Goal: Contribute content: Contribute content

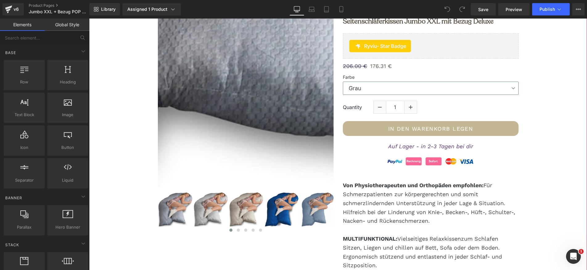
scroll to position [98, 0]
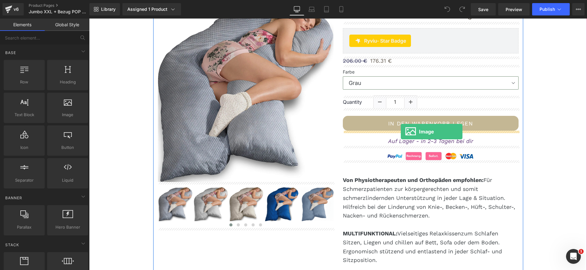
drag, startPoint x: 154, startPoint y: 126, endPoint x: 401, endPoint y: 131, distance: 247.2
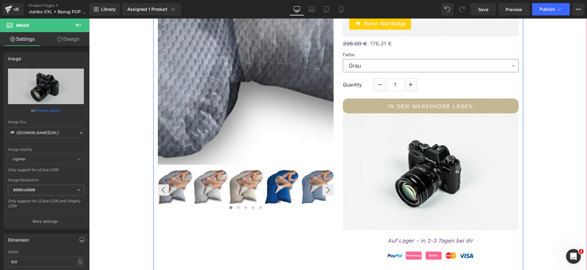
scroll to position [138, 0]
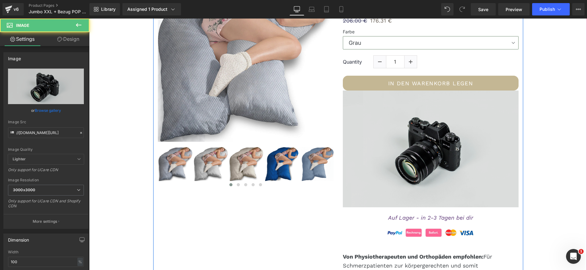
click at [409, 124] on img at bounding box center [431, 148] width 176 height 117
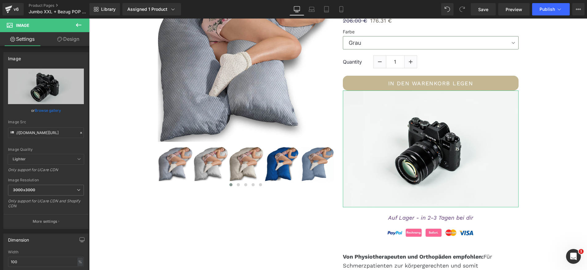
click at [76, 37] on link "Design" at bounding box center [68, 39] width 45 height 14
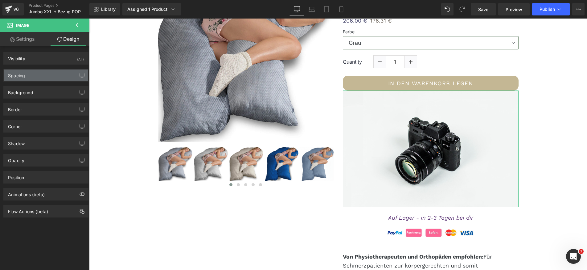
click at [45, 74] on div "Spacing" at bounding box center [46, 75] width 85 height 12
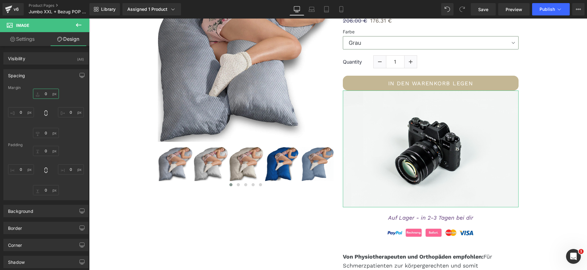
click at [43, 94] on input "0" at bounding box center [46, 94] width 26 height 10
type input "30"
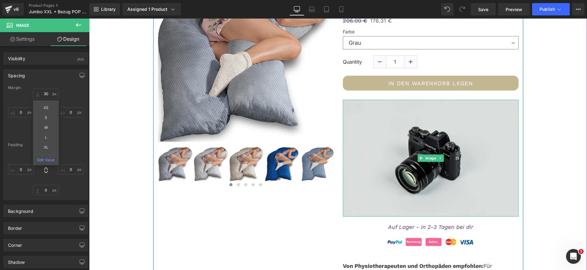
click at [390, 173] on img at bounding box center [431, 158] width 176 height 117
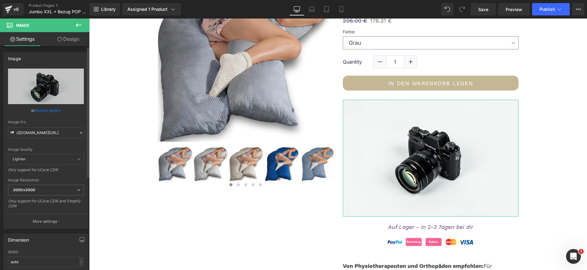
click at [42, 109] on link "Browse gallery" at bounding box center [48, 110] width 26 height 11
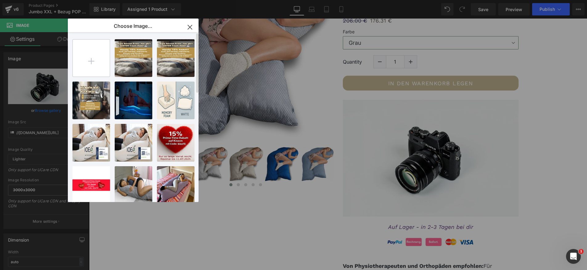
click at [93, 57] on input "file" at bounding box center [91, 57] width 37 height 37
type input "C:\fakepath\traum-deal- 500.webp"
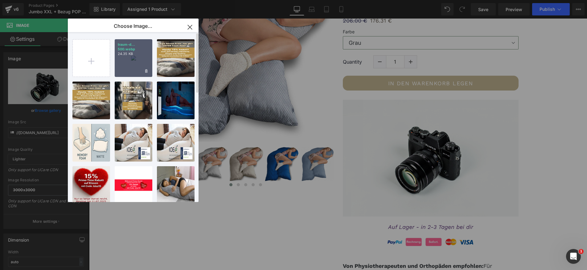
click at [139, 58] on div "traum-d... 500.webp 24.35 KB" at bounding box center [134, 58] width 38 height 38
type input "[URL][DOMAIN_NAME]"
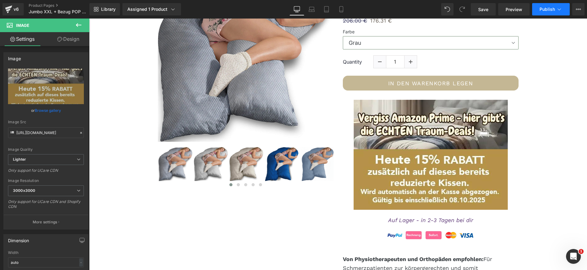
click at [547, 9] on span "Publish" at bounding box center [547, 9] width 15 height 5
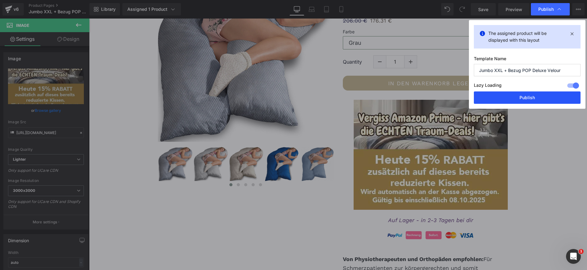
click at [526, 99] on button "Publish" at bounding box center [527, 97] width 107 height 12
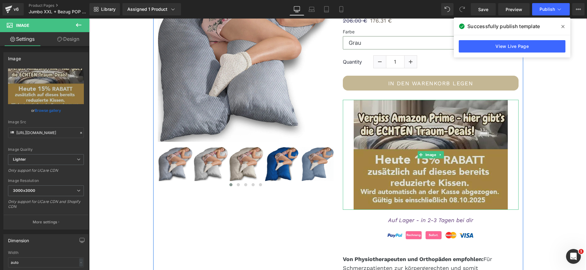
click at [384, 154] on img at bounding box center [431, 155] width 154 height 110
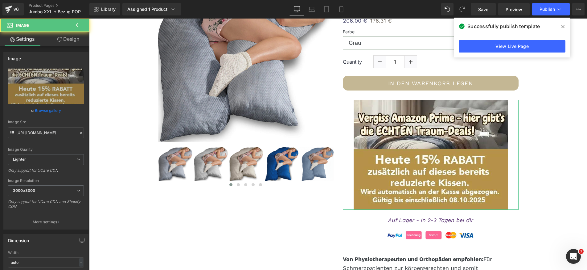
click at [77, 39] on link "Design" at bounding box center [68, 39] width 45 height 14
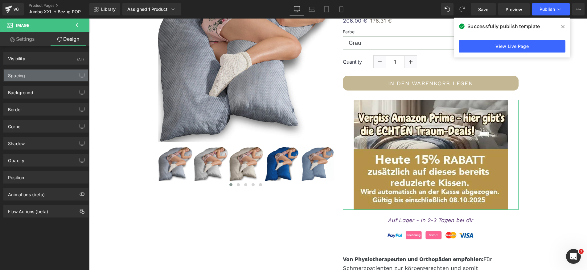
click at [51, 74] on div "Spacing" at bounding box center [46, 75] width 85 height 12
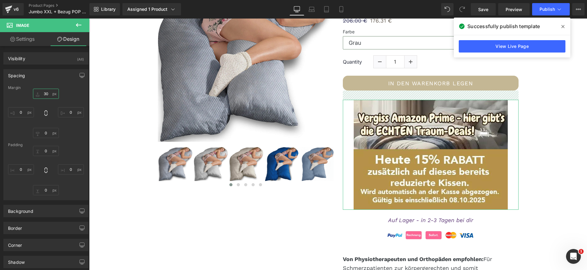
click at [44, 92] on input "30" at bounding box center [46, 94] width 26 height 10
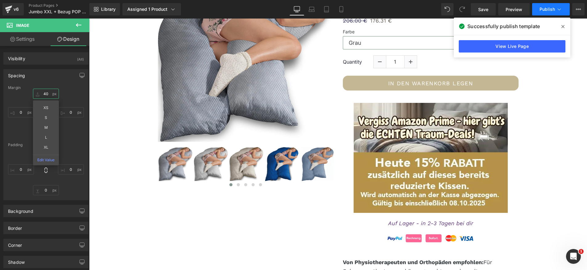
type input "40"
click at [548, 8] on span "Publish" at bounding box center [547, 9] width 15 height 5
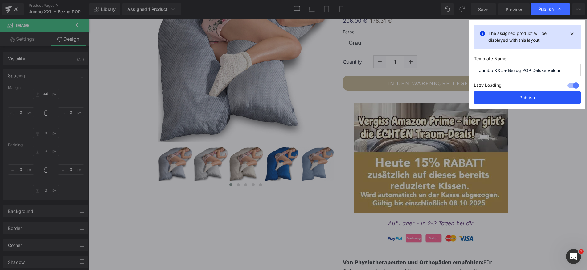
click at [494, 101] on button "Publish" at bounding box center [527, 97] width 107 height 12
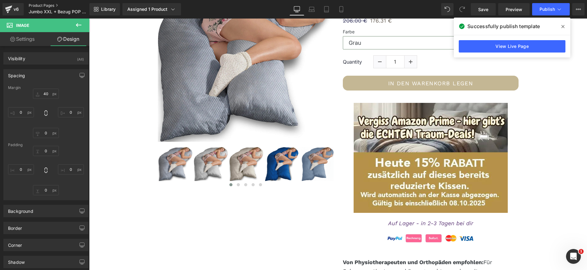
click at [45, 6] on link "Product Pages" at bounding box center [64, 5] width 71 height 5
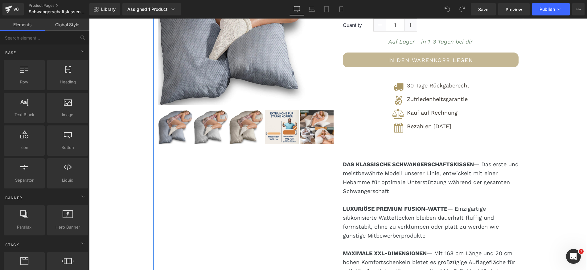
scroll to position [175, 0]
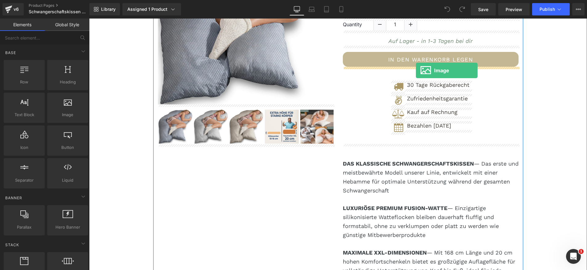
drag, startPoint x: 159, startPoint y: 128, endPoint x: 416, endPoint y: 70, distance: 264.0
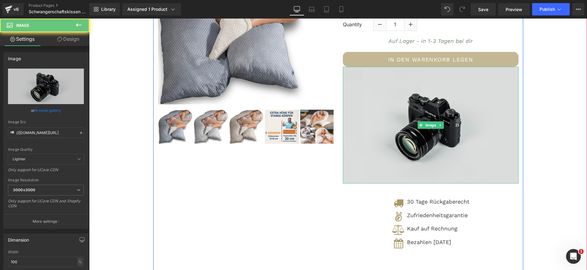
click at [409, 92] on img at bounding box center [431, 125] width 176 height 117
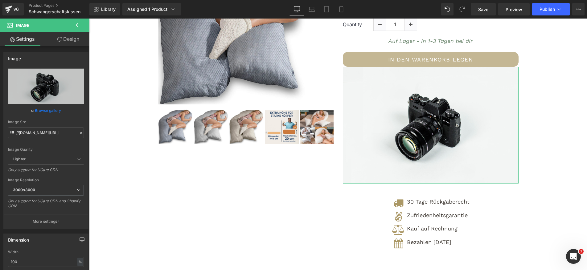
click at [69, 37] on link "Design" at bounding box center [68, 39] width 45 height 14
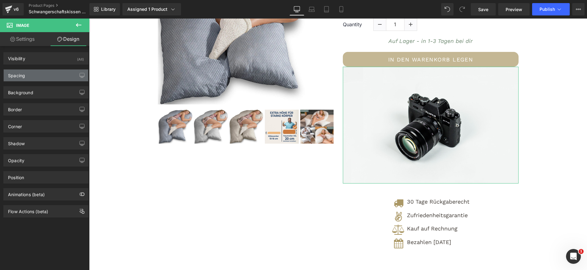
click at [43, 77] on div "Spacing" at bounding box center [46, 75] width 85 height 12
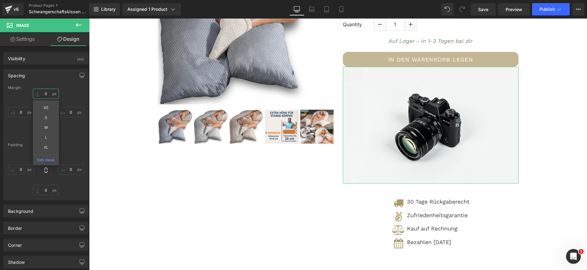
click at [44, 94] on input "0" at bounding box center [46, 94] width 26 height 10
type input "30"
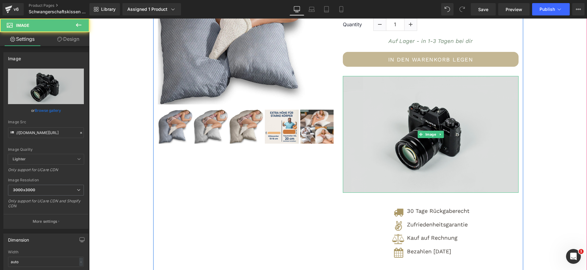
click at [382, 142] on img at bounding box center [431, 134] width 176 height 117
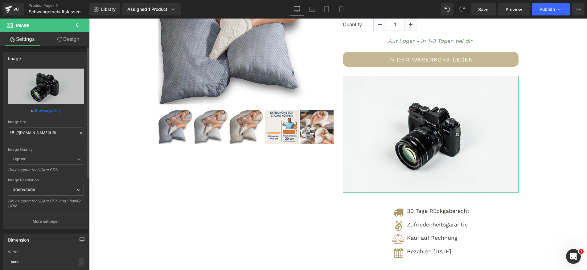
click at [52, 108] on link "Browse gallery" at bounding box center [48, 110] width 26 height 11
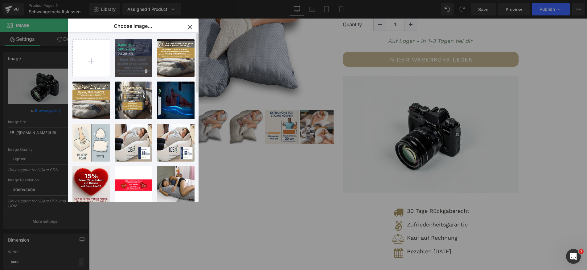
click at [130, 63] on div "traum-d... 500.webp 24.35 KB" at bounding box center [134, 58] width 38 height 38
type input "[URL][DOMAIN_NAME]"
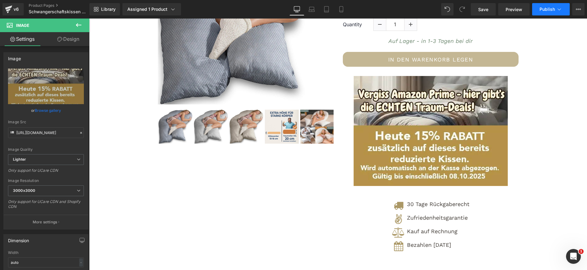
click at [547, 10] on span "Publish" at bounding box center [547, 9] width 15 height 5
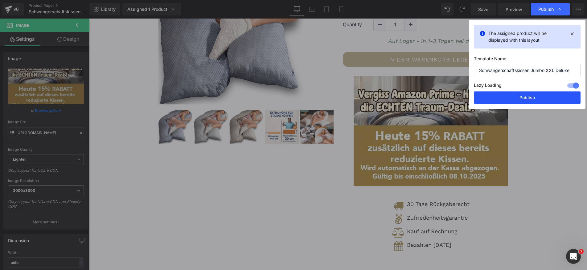
drag, startPoint x: 528, startPoint y: 98, endPoint x: 431, endPoint y: 69, distance: 100.3
click at [528, 98] on button "Publish" at bounding box center [527, 97] width 107 height 12
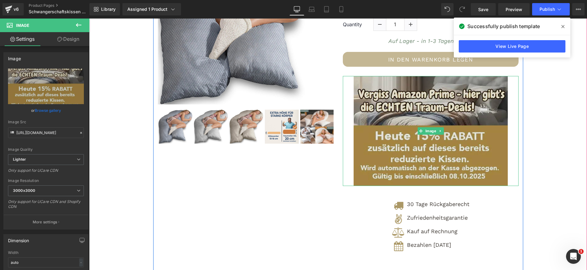
click at [411, 151] on img at bounding box center [431, 131] width 154 height 110
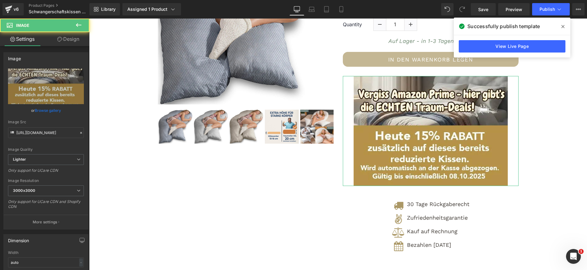
click at [70, 39] on link "Design" at bounding box center [68, 39] width 45 height 14
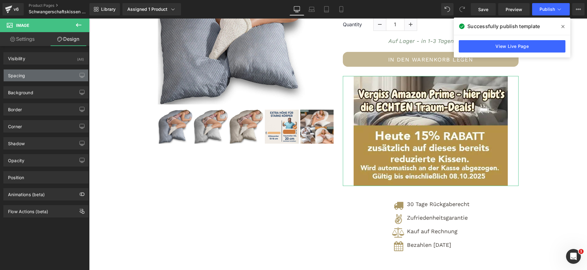
click at [43, 77] on div "Spacing" at bounding box center [46, 75] width 85 height 12
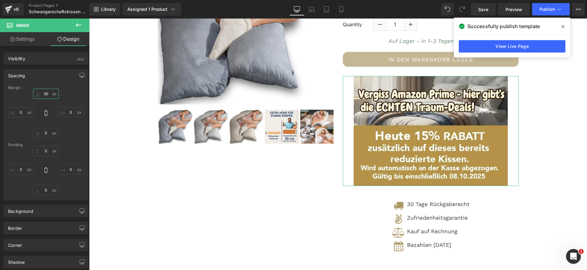
click at [43, 93] on input "30" at bounding box center [46, 94] width 26 height 10
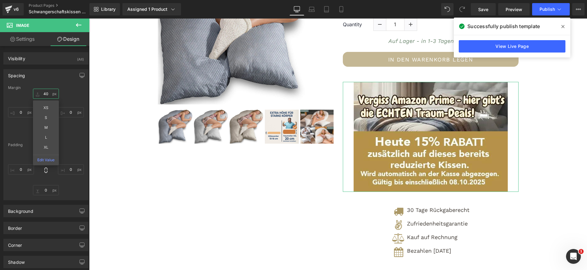
type input "40ß"
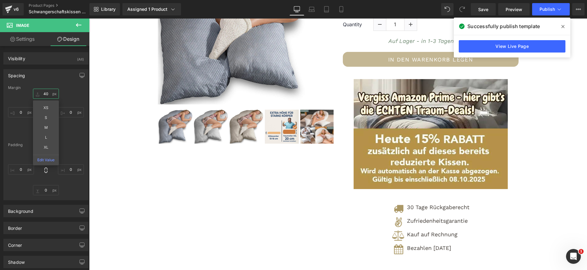
type input "40"
click at [561, 1] on div "Library Assigned 1 Product Product Preview Schwangerschaftskissen Jumbo XXL mit…" at bounding box center [338, 9] width 498 height 19
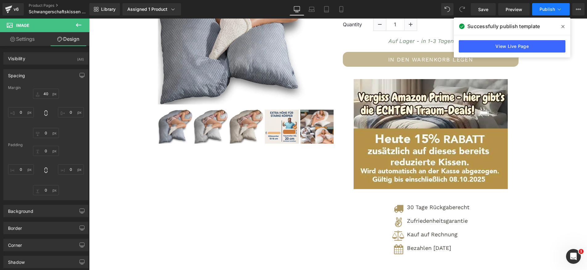
click at [557, 7] on icon at bounding box center [560, 9] width 6 height 6
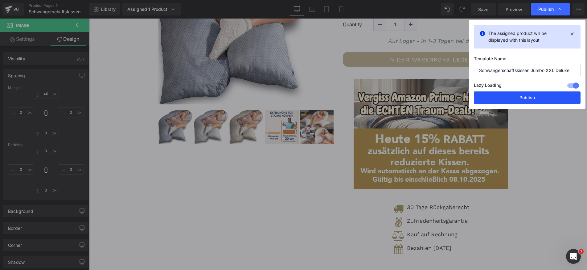
drag, startPoint x: 542, startPoint y: 94, endPoint x: 401, endPoint y: 30, distance: 154.7
click at [542, 94] on button "Publish" at bounding box center [527, 97] width 107 height 12
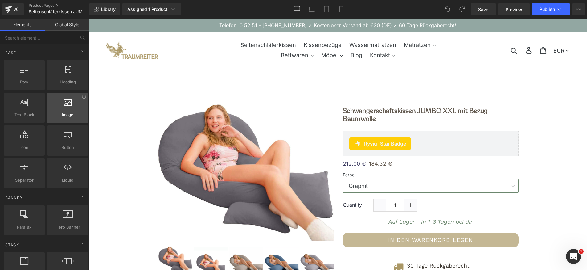
click at [68, 112] on span "Image" at bounding box center [67, 114] width 37 height 6
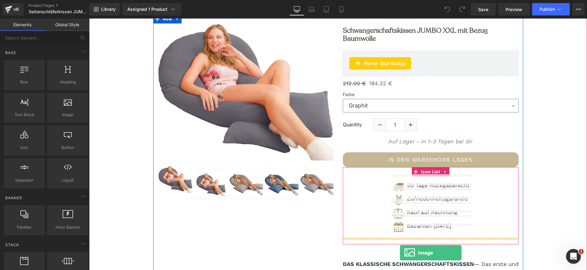
scroll to position [105, 0]
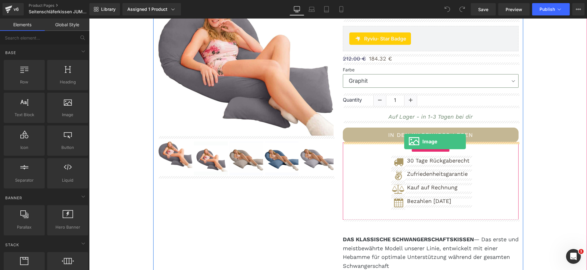
drag, startPoint x: 156, startPoint y: 131, endPoint x: 404, endPoint y: 141, distance: 248.3
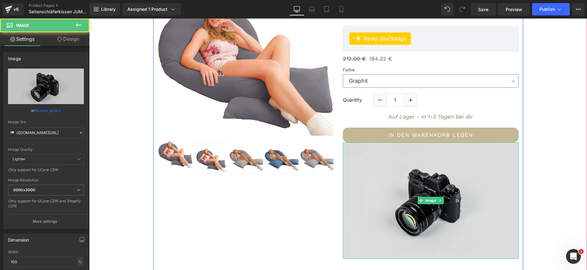
click at [399, 166] on img at bounding box center [431, 200] width 176 height 117
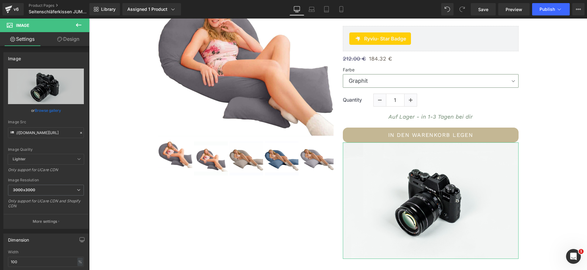
click at [72, 38] on link "Design" at bounding box center [68, 39] width 45 height 14
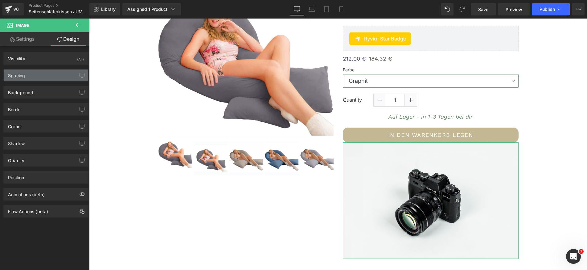
click at [45, 77] on div "Spacing" at bounding box center [46, 75] width 85 height 12
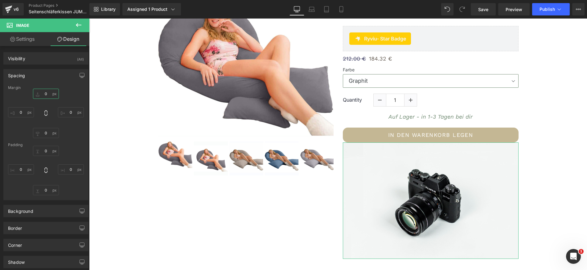
click at [39, 91] on input "0" at bounding box center [46, 94] width 26 height 10
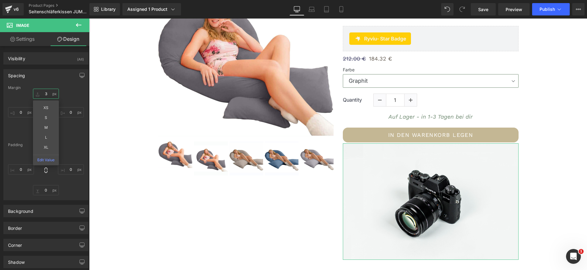
type input "30"
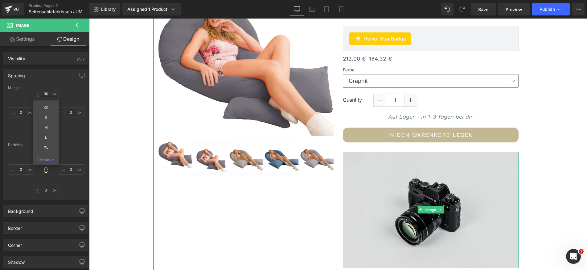
click at [432, 195] on img at bounding box center [431, 209] width 176 height 117
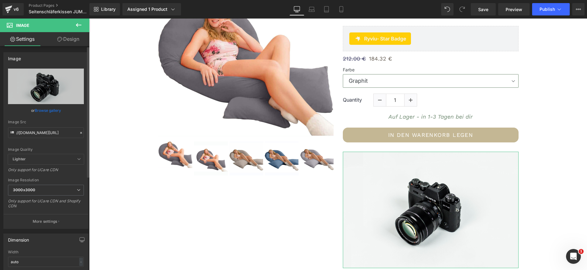
click at [41, 110] on link "Browse gallery" at bounding box center [48, 110] width 26 height 11
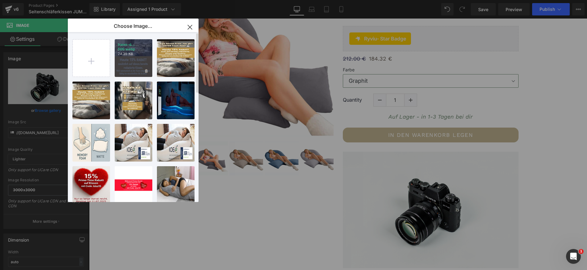
click at [135, 64] on div "traum-d... 500.webp 24.35 KB" at bounding box center [134, 58] width 38 height 38
type input "[URL][DOMAIN_NAME]"
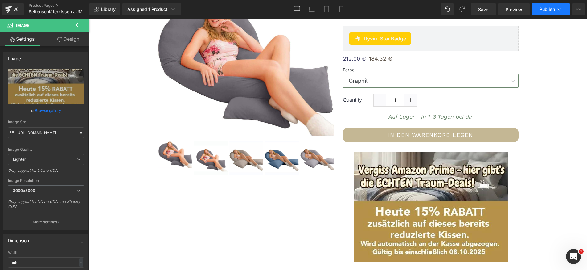
click at [552, 11] on span "Publish" at bounding box center [547, 9] width 15 height 5
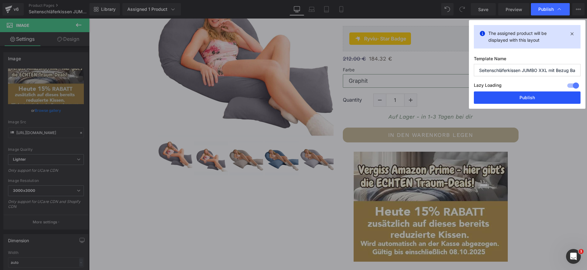
click at [533, 102] on button "Publish" at bounding box center [527, 97] width 107 height 12
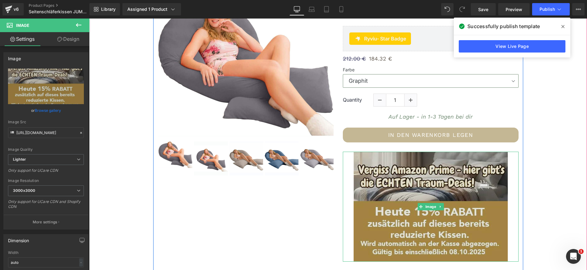
click at [380, 184] on img at bounding box center [431, 206] width 154 height 110
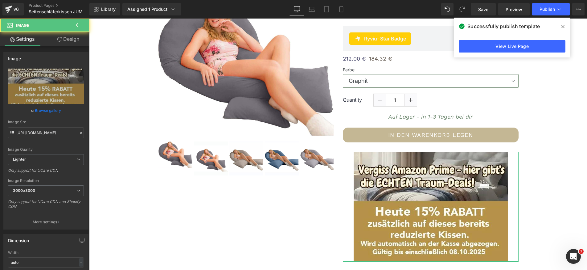
click at [77, 37] on link "Design" at bounding box center [68, 39] width 45 height 14
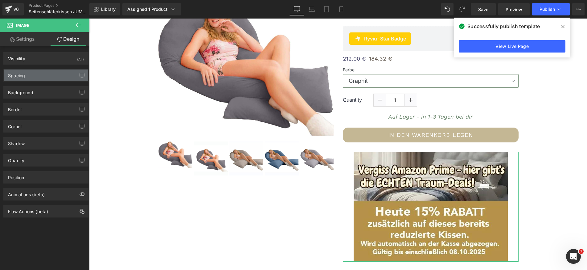
click at [44, 78] on div "Spacing" at bounding box center [46, 75] width 85 height 12
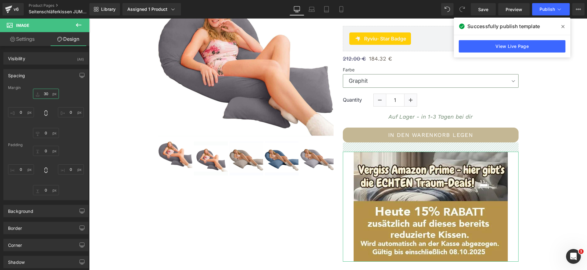
click at [43, 94] on input "30" at bounding box center [46, 94] width 26 height 10
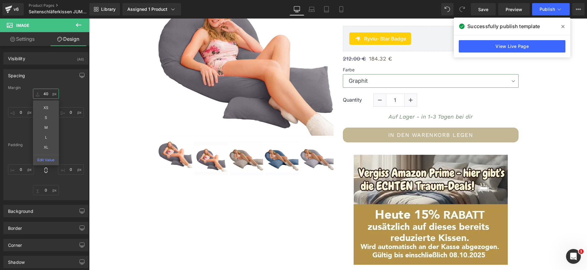
type input "40"
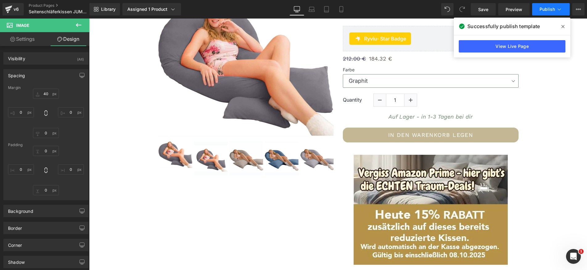
click at [548, 13] on button "Publish" at bounding box center [551, 9] width 38 height 12
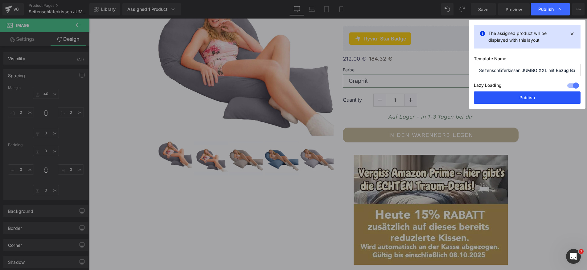
click at [535, 98] on button "Publish" at bounding box center [527, 97] width 107 height 12
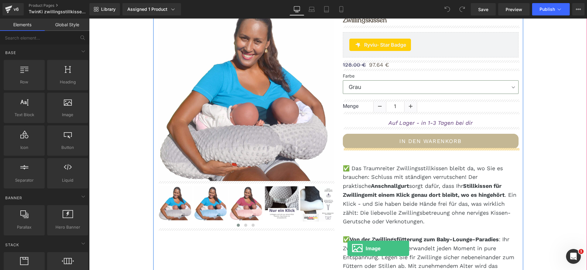
scroll to position [117, 0]
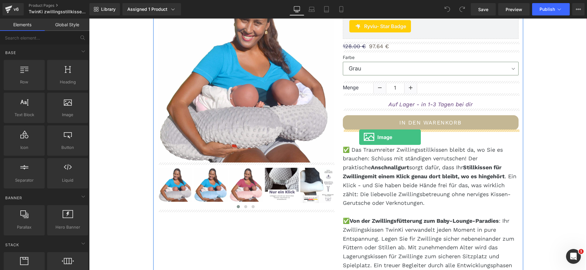
drag, startPoint x: 157, startPoint y: 126, endPoint x: 359, endPoint y: 137, distance: 203.0
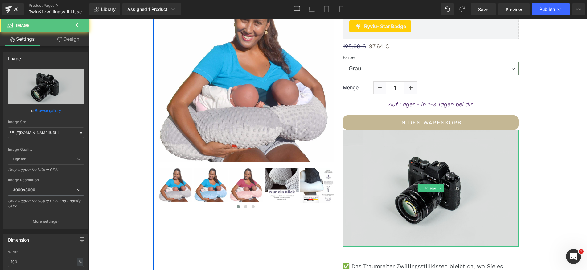
click at [381, 161] on img at bounding box center [431, 188] width 176 height 117
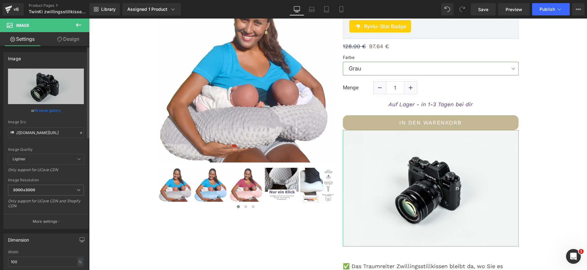
click at [47, 108] on link "Browse gallery" at bounding box center [48, 110] width 26 height 11
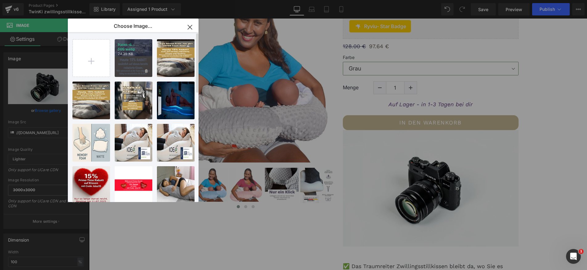
click at [140, 67] on div "traum-d... 500.webp 24.35 KB" at bounding box center [134, 58] width 38 height 38
type input "[URL][DOMAIN_NAME]"
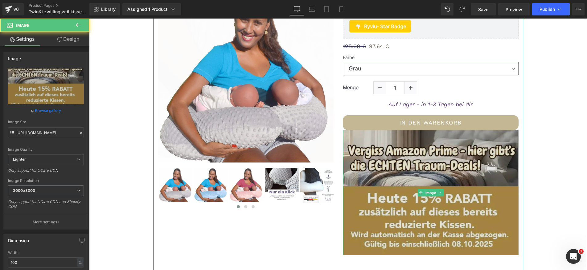
click at [381, 193] on img at bounding box center [431, 192] width 176 height 125
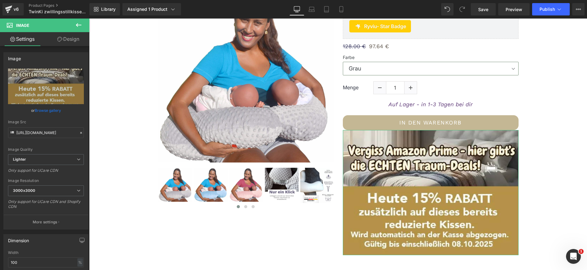
click at [72, 38] on link "Design" at bounding box center [68, 39] width 45 height 14
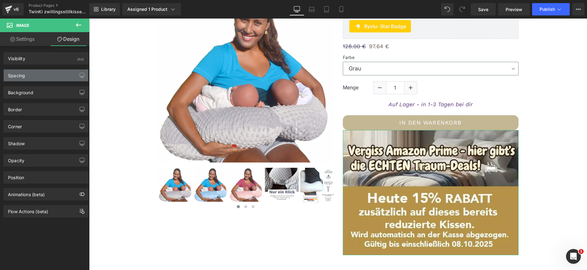
click at [49, 76] on div "Spacing" at bounding box center [46, 75] width 85 height 12
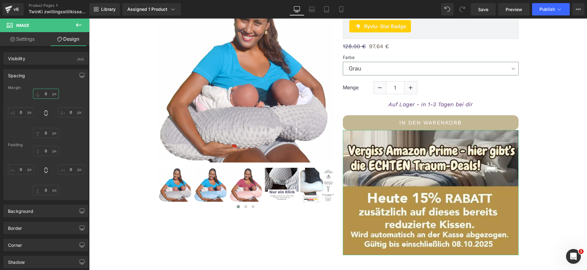
click at [41, 93] on input "0" at bounding box center [46, 94] width 26 height 10
type input "30"
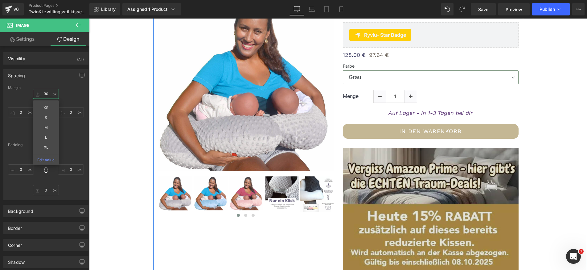
scroll to position [109, 0]
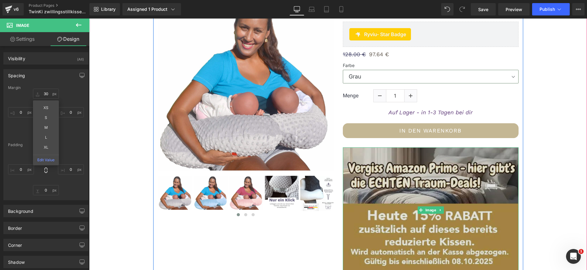
click at [410, 181] on img at bounding box center [431, 209] width 176 height 125
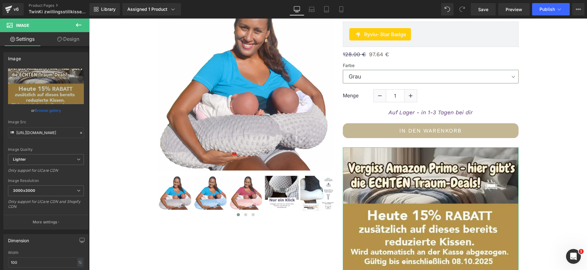
click at [70, 39] on link "Design" at bounding box center [68, 39] width 45 height 14
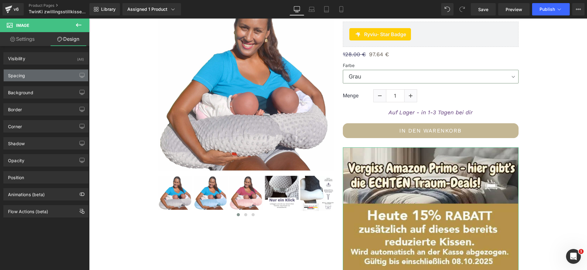
click at [45, 75] on div "Spacing" at bounding box center [46, 75] width 85 height 12
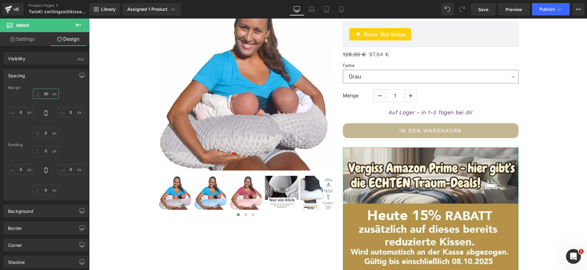
click at [44, 90] on input "30" at bounding box center [46, 94] width 26 height 10
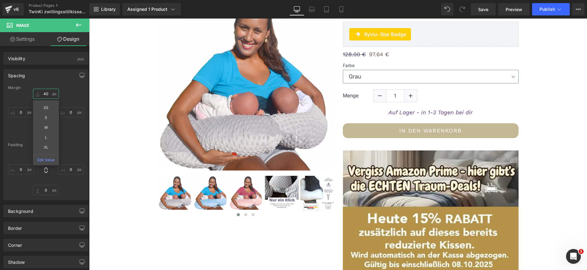
type input "40"
click at [554, 9] on span "Publish" at bounding box center [547, 9] width 15 height 5
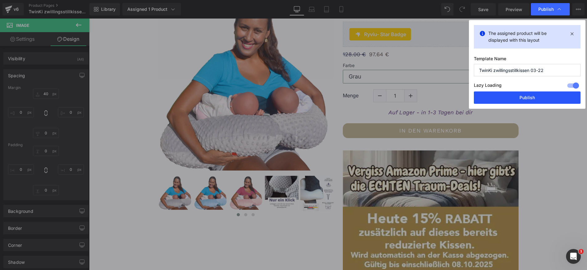
click at [505, 94] on button "Publish" at bounding box center [527, 97] width 107 height 12
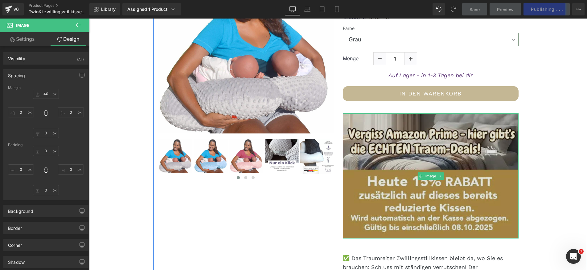
scroll to position [147, 0]
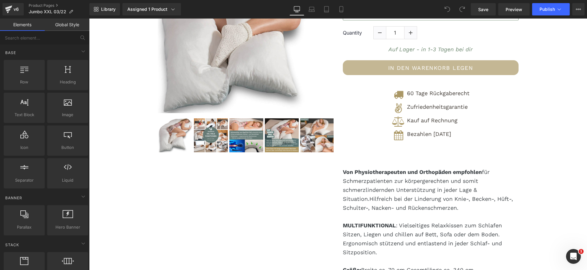
scroll to position [174, 0]
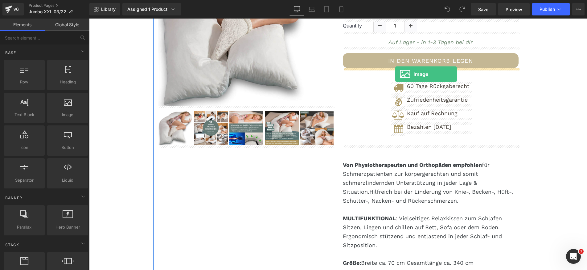
drag, startPoint x: 154, startPoint y: 127, endPoint x: 395, endPoint y: 74, distance: 247.0
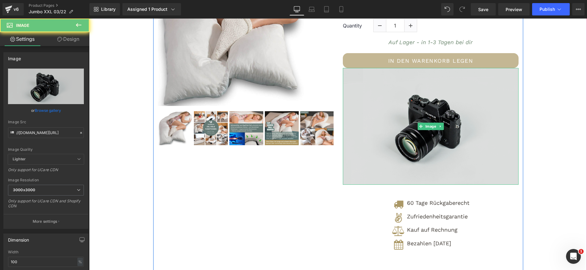
click at [395, 91] on img at bounding box center [431, 126] width 176 height 117
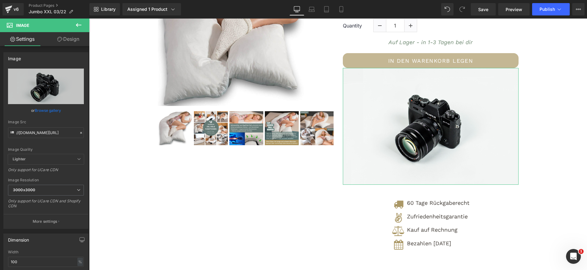
click at [73, 40] on link "Design" at bounding box center [68, 39] width 45 height 14
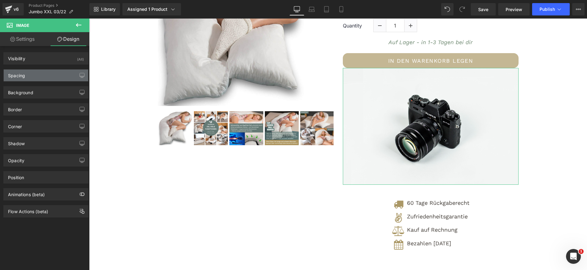
click at [42, 75] on div "Spacing" at bounding box center [46, 75] width 85 height 12
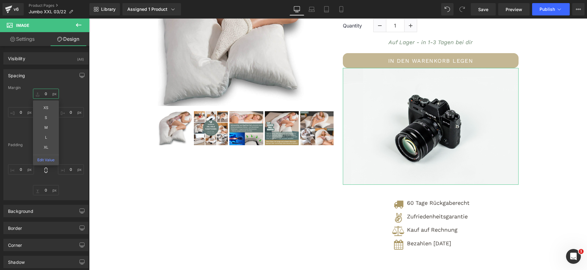
click at [43, 92] on input "0" at bounding box center [46, 94] width 26 height 10
type input "40"
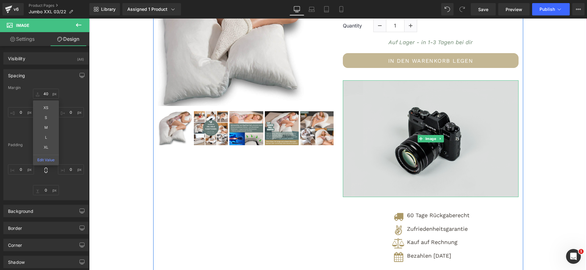
click at [400, 144] on img at bounding box center [431, 138] width 176 height 117
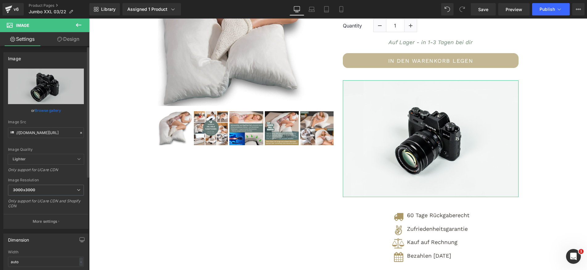
click at [50, 110] on link "Browse gallery" at bounding box center [48, 110] width 26 height 11
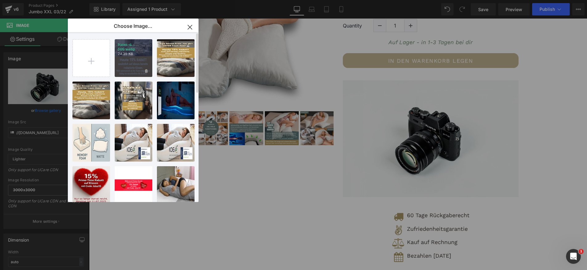
click at [125, 58] on div "traum-d... 500.webp 24.35 KB" at bounding box center [134, 58] width 38 height 38
type input "[URL][DOMAIN_NAME]"
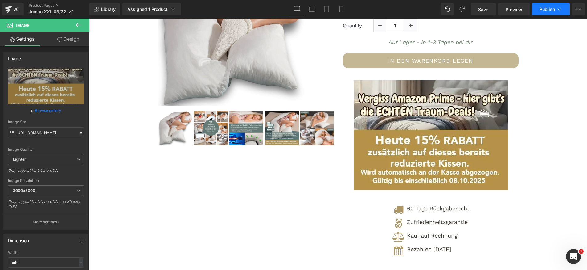
click at [543, 7] on span "Publish" at bounding box center [547, 9] width 15 height 5
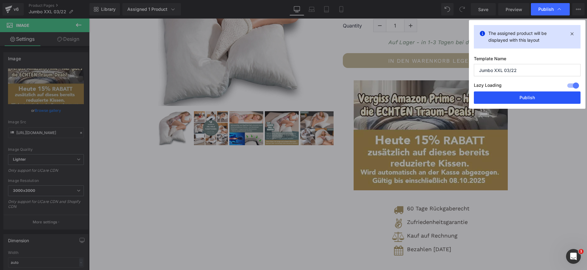
click at [530, 101] on button "Publish" at bounding box center [527, 97] width 107 height 12
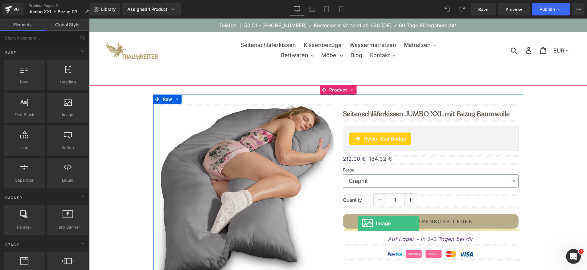
drag, startPoint x: 151, startPoint y: 132, endPoint x: 358, endPoint y: 223, distance: 225.7
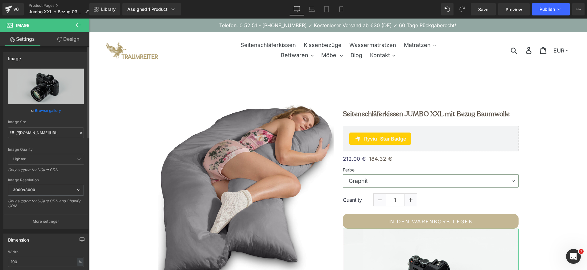
click at [52, 109] on link "Browse gallery" at bounding box center [48, 110] width 26 height 11
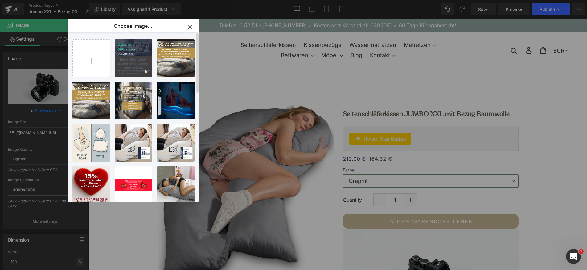
click at [132, 61] on div "traum-d... 500.webp 24.35 KB" at bounding box center [134, 58] width 38 height 38
type input "[URL][DOMAIN_NAME]"
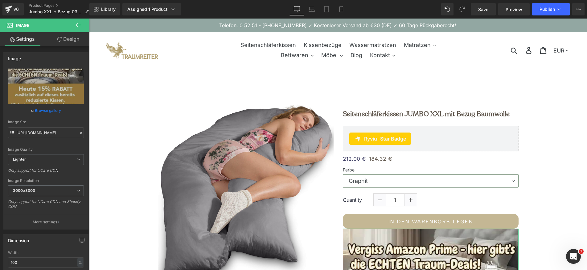
click at [68, 39] on link "Design" at bounding box center [68, 39] width 45 height 14
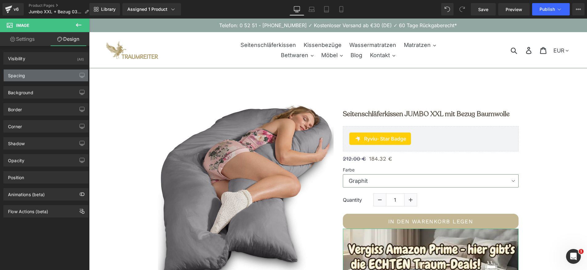
click at [54, 74] on div "Spacing" at bounding box center [46, 75] width 85 height 12
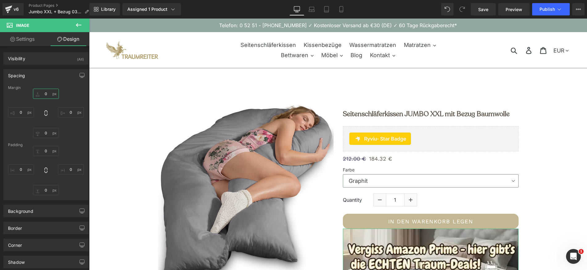
click at [43, 92] on input "0" at bounding box center [46, 94] width 26 height 10
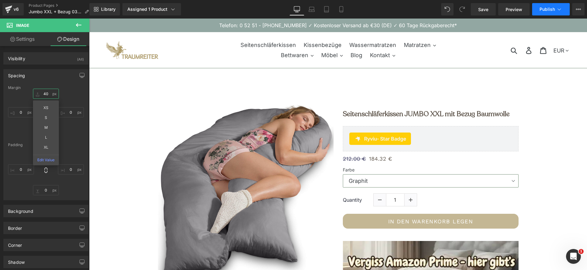
type input "40"
click at [549, 10] on span "Publish" at bounding box center [547, 9] width 15 height 5
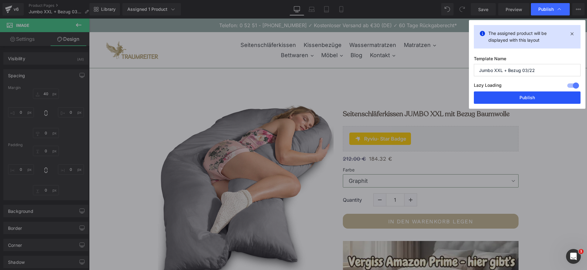
click at [526, 99] on button "Publish" at bounding box center [527, 97] width 107 height 12
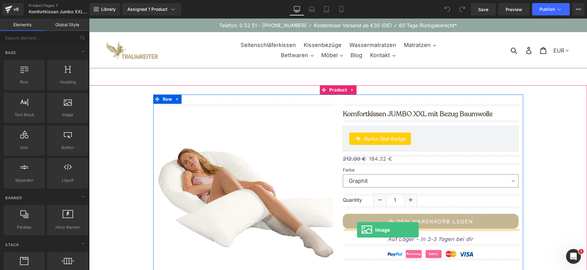
drag, startPoint x: 158, startPoint y: 130, endPoint x: 357, endPoint y: 230, distance: 222.7
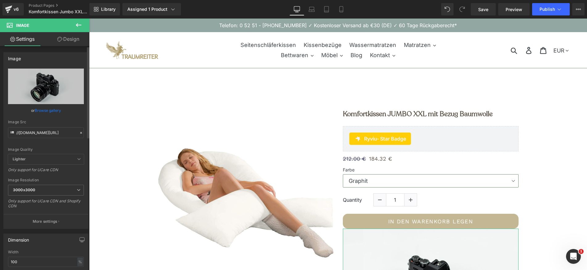
click at [48, 110] on link "Browse gallery" at bounding box center [48, 110] width 26 height 11
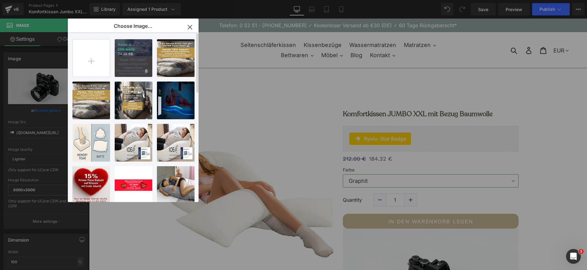
click at [125, 59] on div "traum-d... 500.webp 24.35 KB" at bounding box center [134, 58] width 38 height 38
type input "[URL][DOMAIN_NAME]"
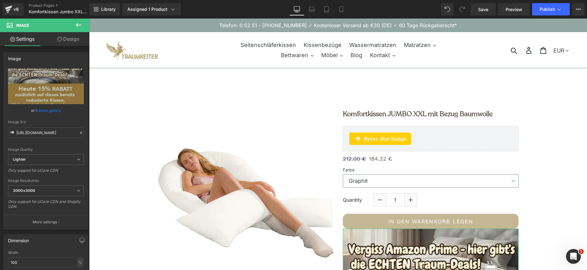
click at [68, 41] on link "Design" at bounding box center [68, 39] width 45 height 14
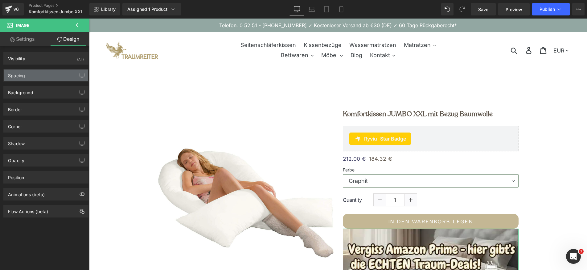
click at [54, 74] on div "Spacing" at bounding box center [46, 75] width 85 height 12
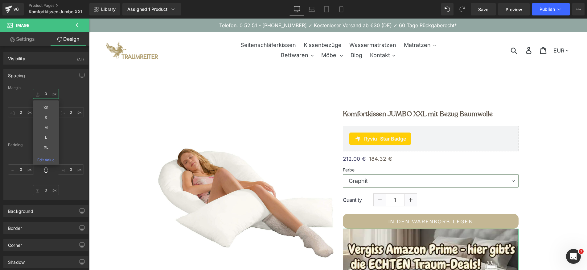
click at [42, 90] on input "0" at bounding box center [46, 94] width 26 height 10
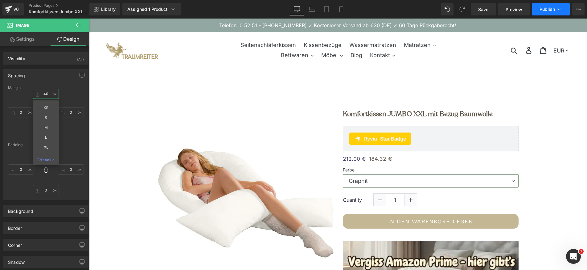
type input "40"
click at [539, 11] on button "Publish" at bounding box center [551, 9] width 38 height 12
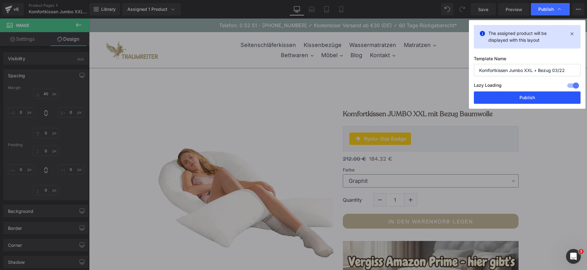
click at [519, 97] on button "Publish" at bounding box center [527, 97] width 107 height 12
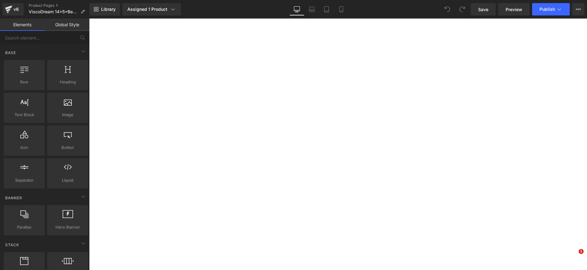
select select "Weiß"
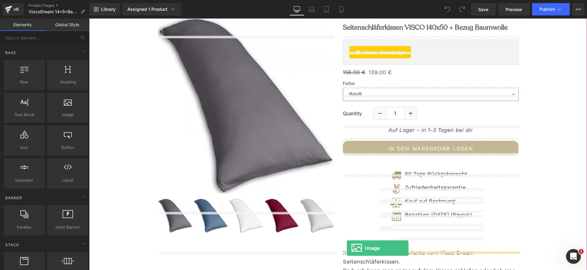
scroll to position [123, 0]
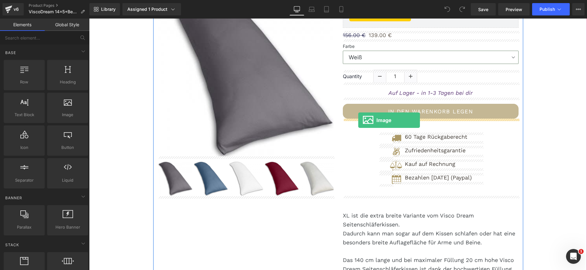
drag, startPoint x: 153, startPoint y: 130, endPoint x: 358, endPoint y: 120, distance: 205.7
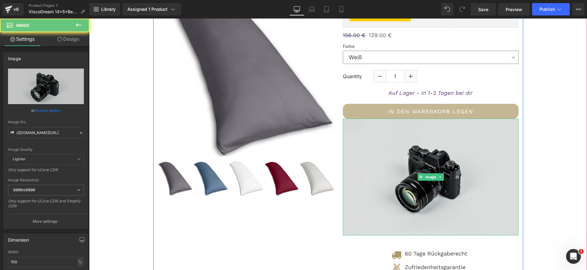
click at [386, 141] on img at bounding box center [431, 176] width 176 height 117
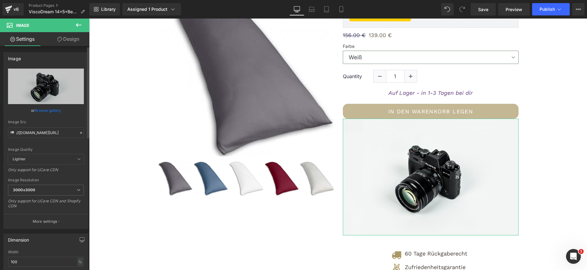
click at [52, 110] on link "Browse gallery" at bounding box center [48, 110] width 26 height 11
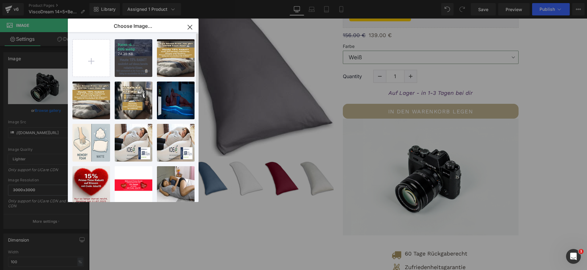
click at [129, 63] on div "traum-d... 500.webp 24.35 KB" at bounding box center [134, 58] width 38 height 38
type input "[URL][DOMAIN_NAME]"
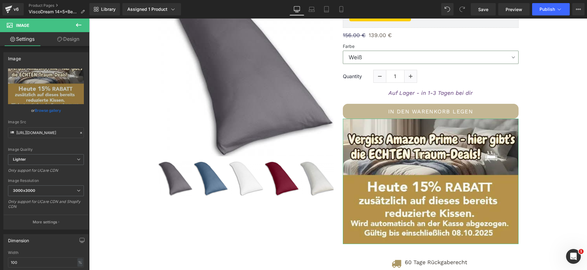
click at [72, 39] on link "Design" at bounding box center [68, 39] width 45 height 14
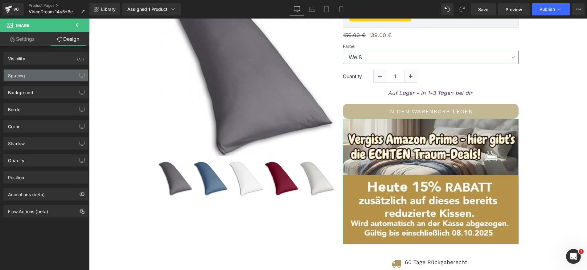
click at [52, 75] on div "Spacing" at bounding box center [46, 75] width 85 height 12
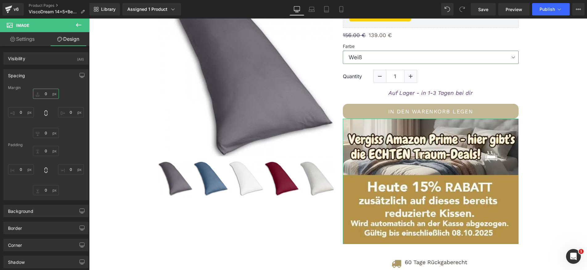
click at [42, 91] on input "0" at bounding box center [46, 94] width 26 height 10
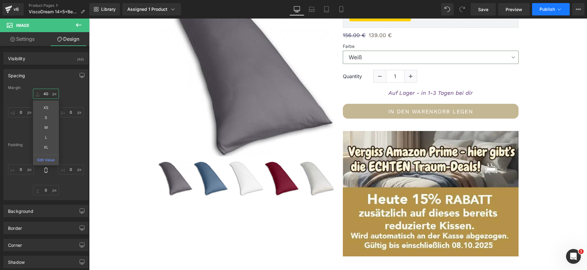
type input "40"
click at [544, 11] on span "Publish" at bounding box center [547, 9] width 15 height 5
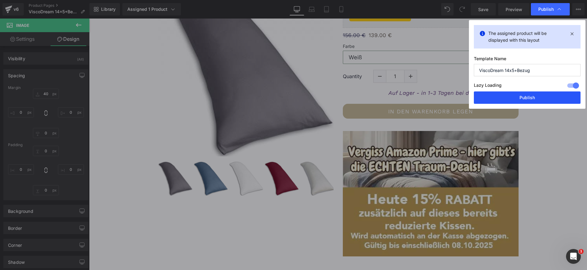
click at [531, 98] on button "Publish" at bounding box center [527, 97] width 107 height 12
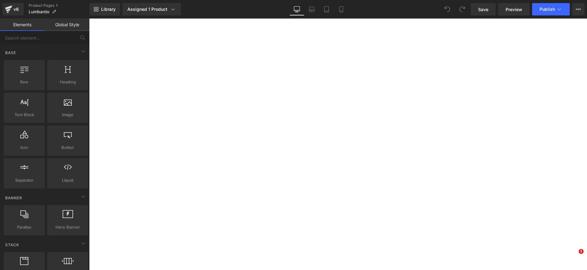
select select "lipstick rot"
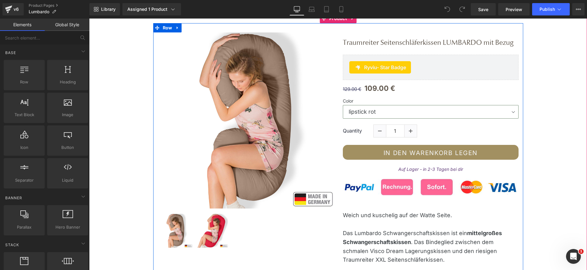
scroll to position [109, 0]
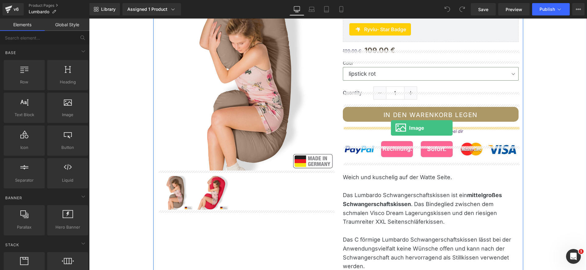
drag, startPoint x: 161, startPoint y: 126, endPoint x: 391, endPoint y: 128, distance: 229.8
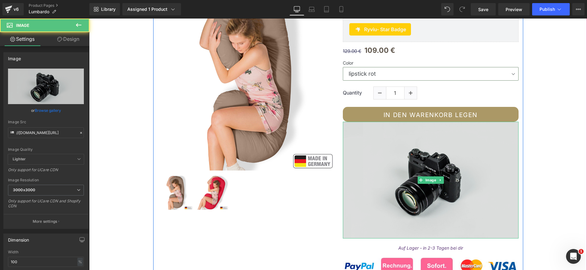
click at [400, 150] on img at bounding box center [431, 180] width 176 height 117
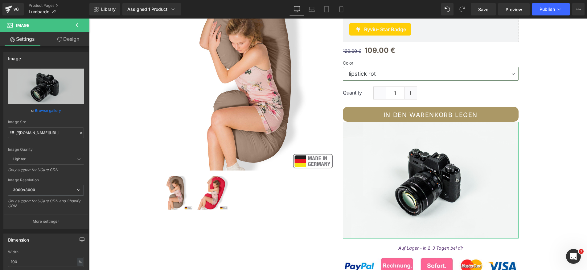
click at [70, 39] on link "Design" at bounding box center [68, 39] width 45 height 14
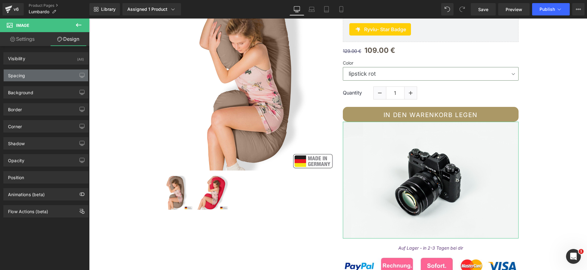
click at [61, 77] on div "Spacing" at bounding box center [46, 75] width 85 height 12
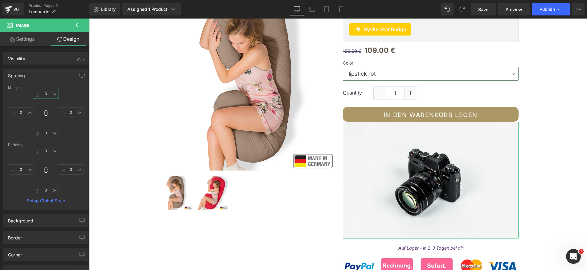
click at [42, 91] on input "0" at bounding box center [46, 94] width 26 height 10
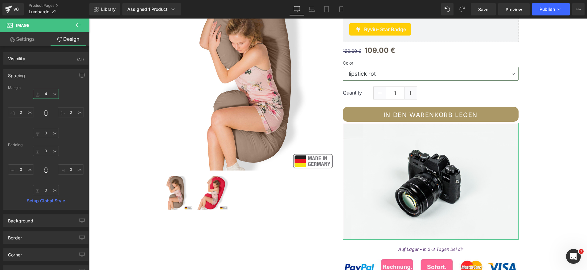
type input "40"
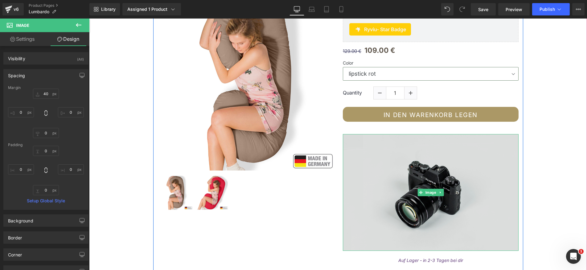
click at [388, 177] on img at bounding box center [431, 192] width 176 height 117
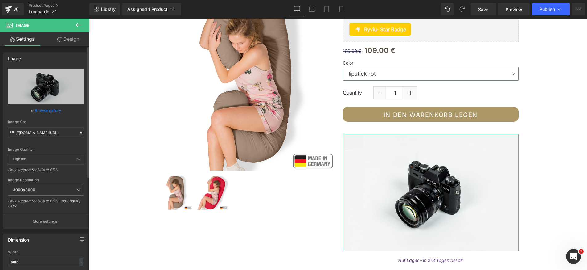
click at [52, 110] on link "Browse gallery" at bounding box center [48, 110] width 26 height 11
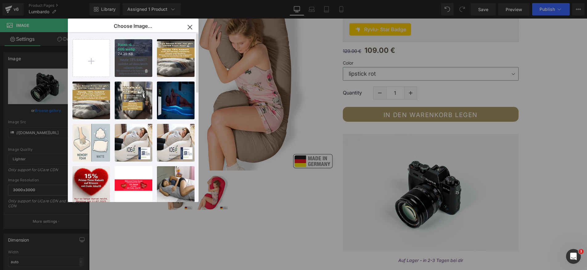
click at [125, 64] on div "traum-d... 500.webp 24.35 KB" at bounding box center [134, 58] width 38 height 38
type input "[URL][DOMAIN_NAME]"
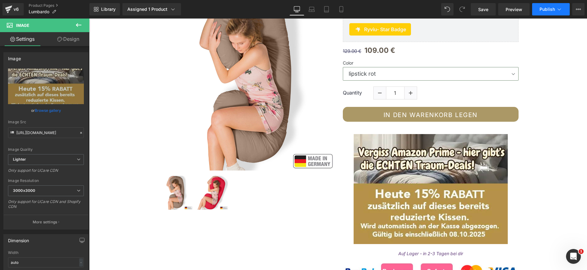
click at [552, 13] on button "Publish" at bounding box center [551, 9] width 38 height 12
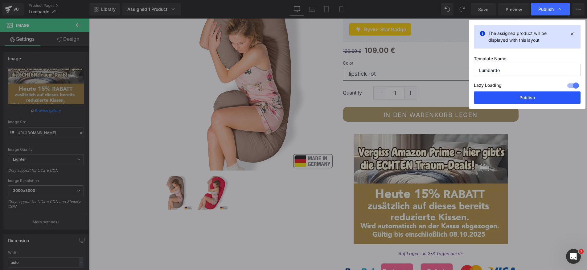
click at [528, 99] on button "Publish" at bounding box center [527, 97] width 107 height 12
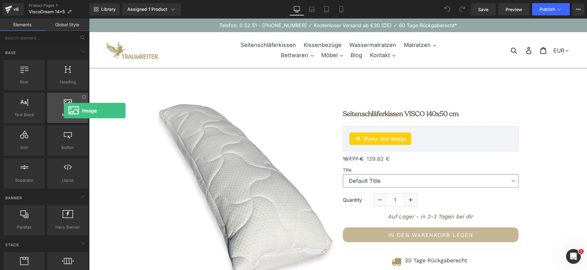
click at [64, 110] on div at bounding box center [67, 104] width 37 height 14
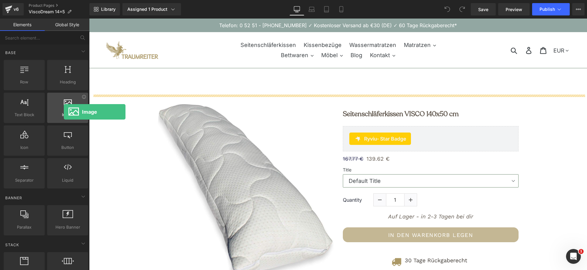
click at [64, 112] on span "Image" at bounding box center [67, 114] width 37 height 6
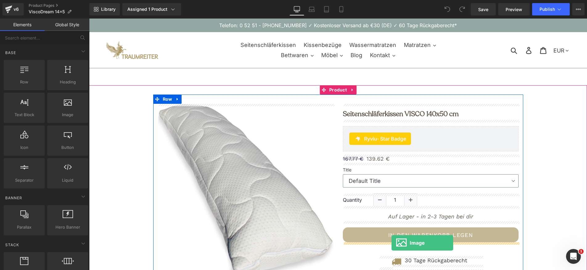
drag, startPoint x: 153, startPoint y: 130, endPoint x: 392, endPoint y: 243, distance: 264.0
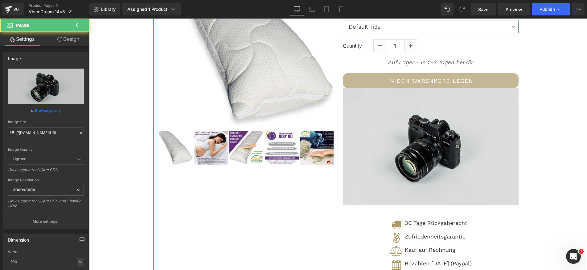
scroll to position [155, 0]
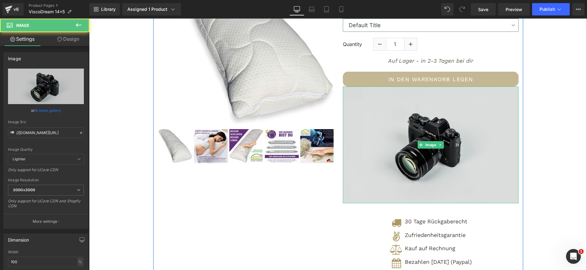
click at [434, 117] on img at bounding box center [431, 144] width 176 height 117
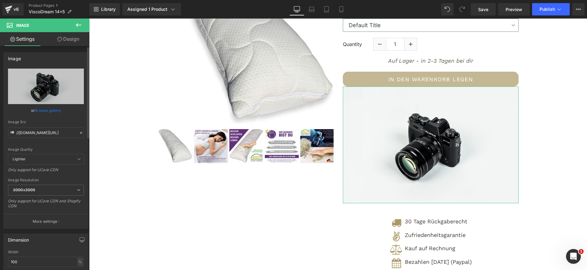
click at [49, 110] on link "Browse gallery" at bounding box center [48, 110] width 26 height 11
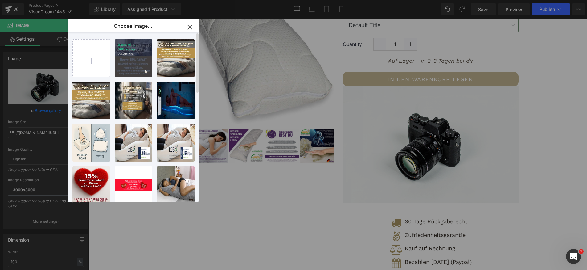
click at [134, 55] on p "24.35 KB" at bounding box center [133, 54] width 31 height 5
type input "[URL][DOMAIN_NAME]"
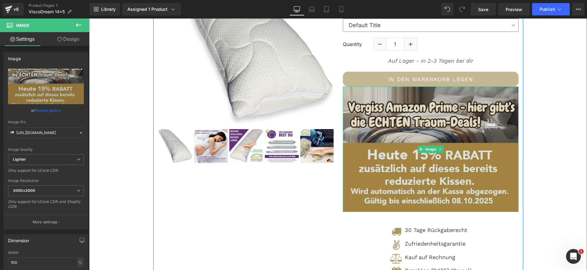
click at [460, 147] on img at bounding box center [431, 148] width 176 height 125
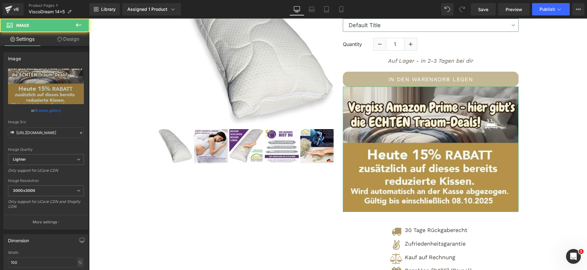
click at [65, 40] on link "Design" at bounding box center [68, 39] width 45 height 14
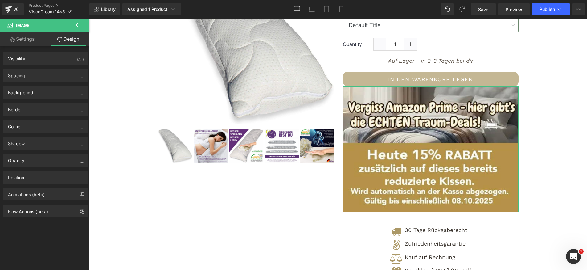
type input "0"
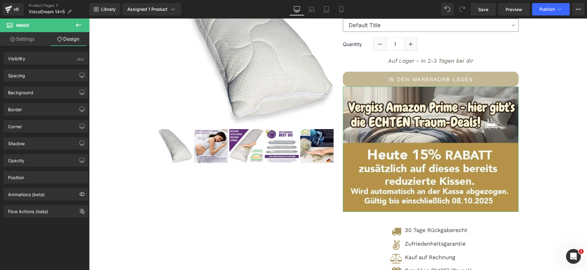
type input "0"
click at [44, 76] on div "Spacing" at bounding box center [46, 75] width 85 height 12
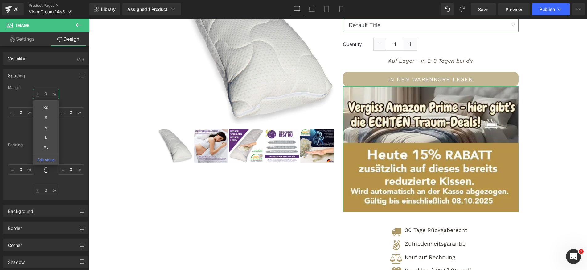
click at [43, 93] on input "0" at bounding box center [46, 94] width 26 height 10
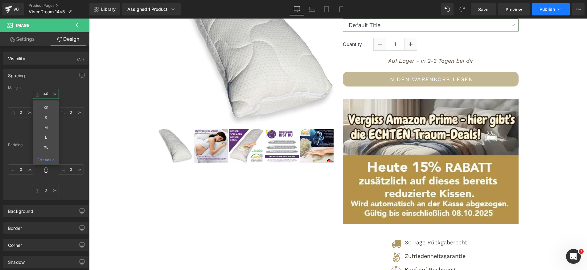
type input "40"
click at [549, 13] on button "Publish" at bounding box center [551, 9] width 38 height 12
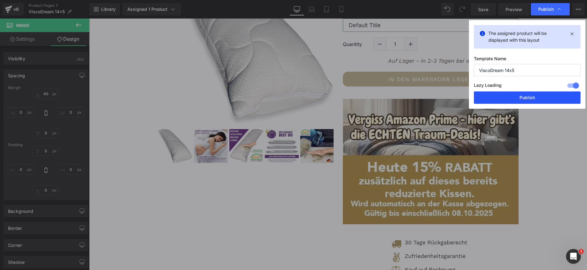
drag, startPoint x: 540, startPoint y: 97, endPoint x: 451, endPoint y: 78, distance: 91.1
click at [540, 97] on button "Publish" at bounding box center [527, 97] width 107 height 12
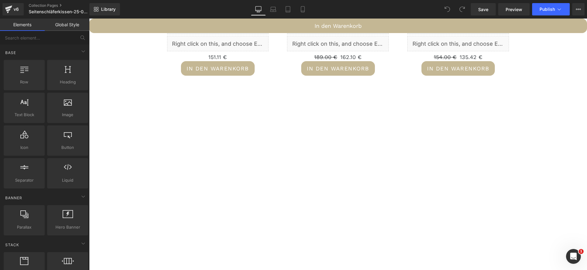
scroll to position [1137, 0]
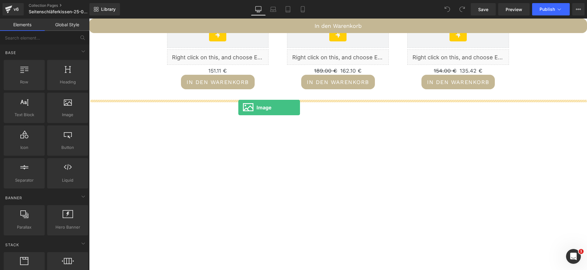
drag, startPoint x: 158, startPoint y: 127, endPoint x: 238, endPoint y: 107, distance: 83.0
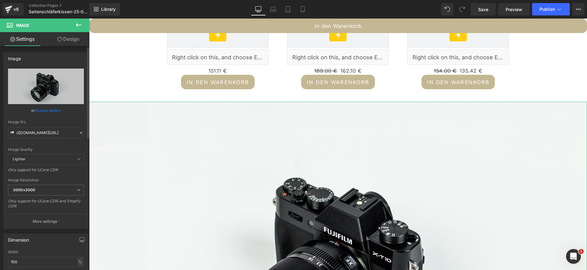
click at [50, 110] on link "Browse gallery" at bounding box center [48, 110] width 26 height 11
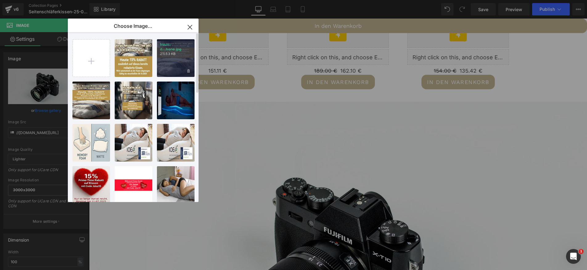
click at [175, 61] on div "traum-d...hone.jpg 211.53 KB" at bounding box center [176, 58] width 38 height 38
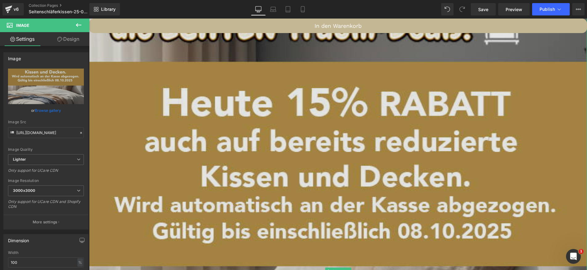
scroll to position [1312, 0]
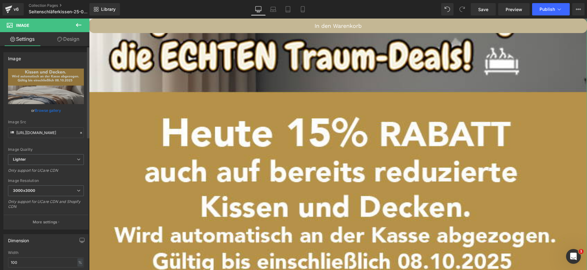
click at [49, 107] on link "Browse gallery" at bounding box center [48, 110] width 26 height 11
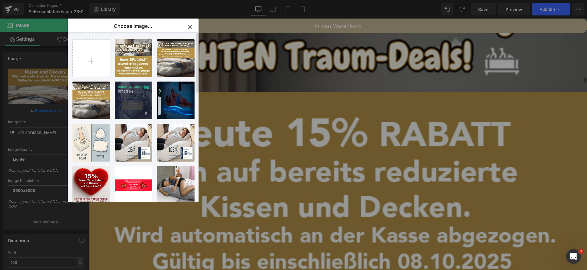
click at [125, 105] on div "traum-d...nner.jpg 167.55 KB" at bounding box center [134, 100] width 38 height 38
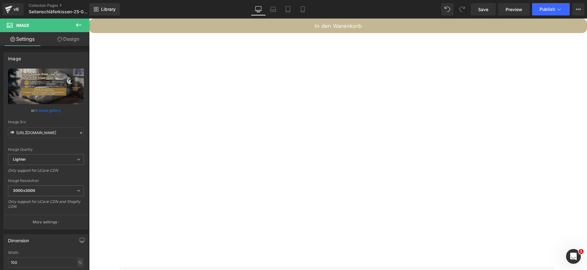
scroll to position [1513, 0]
click at [288, 9] on icon at bounding box center [288, 9] width 6 height 6
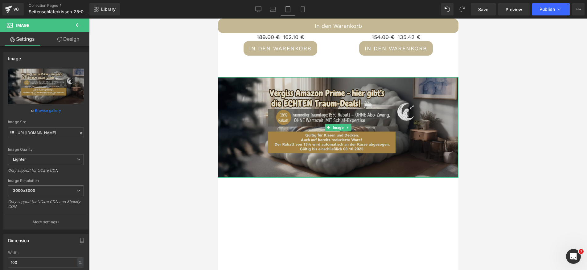
scroll to position [1733, 0]
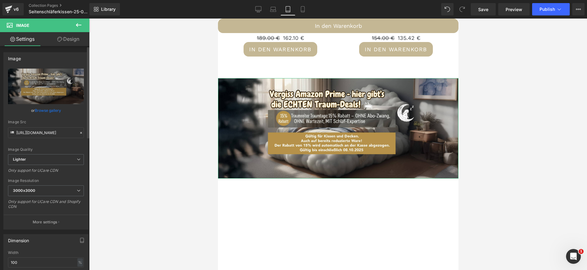
click at [49, 109] on link "Browse gallery" at bounding box center [48, 110] width 26 height 11
click at [303, 9] on icon at bounding box center [303, 9] width 6 height 6
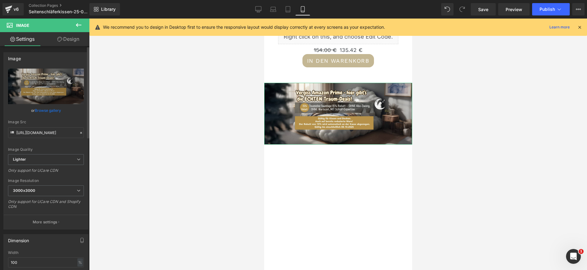
click at [51, 109] on link "Browse gallery" at bounding box center [48, 110] width 26 height 11
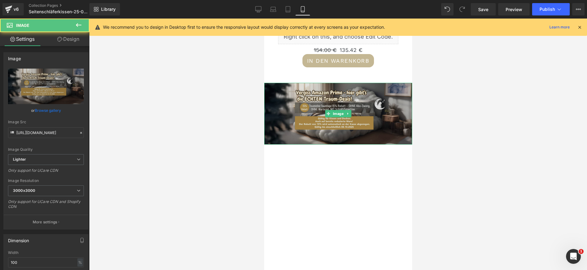
click at [307, 101] on img at bounding box center [338, 114] width 148 height 62
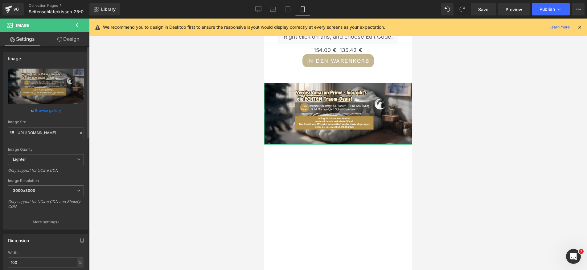
click at [47, 108] on link "Browse gallery" at bounding box center [48, 110] width 26 height 11
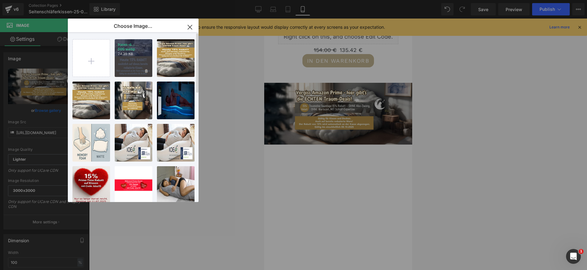
click at [133, 62] on div "traum-d... 500.webp 24.35 KB" at bounding box center [134, 58] width 38 height 38
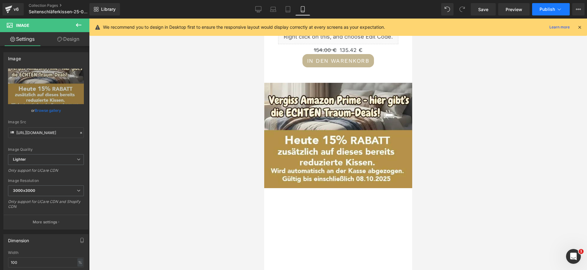
click at [548, 7] on span "Publish" at bounding box center [547, 9] width 15 height 5
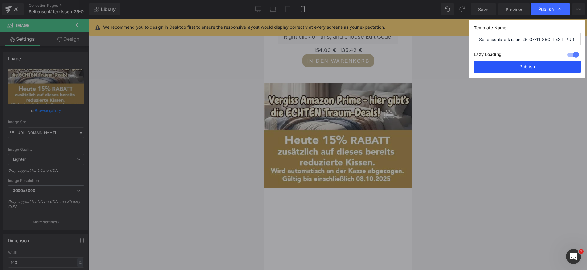
click at [532, 65] on button "Publish" at bounding box center [527, 66] width 107 height 12
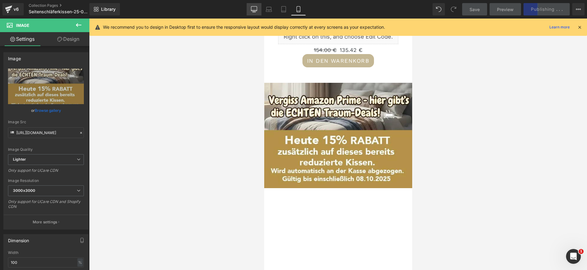
click at [253, 7] on icon at bounding box center [254, 9] width 6 height 6
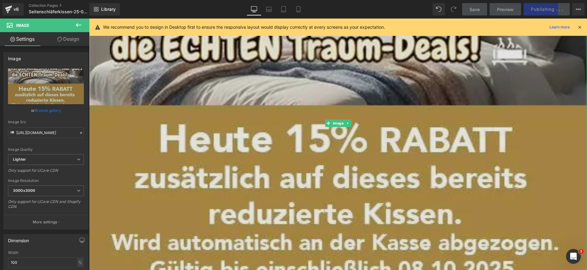
scroll to position [1298, 0]
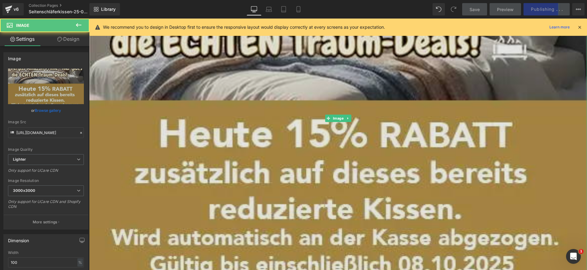
click at [365, 103] on img at bounding box center [338, 118] width 498 height 355
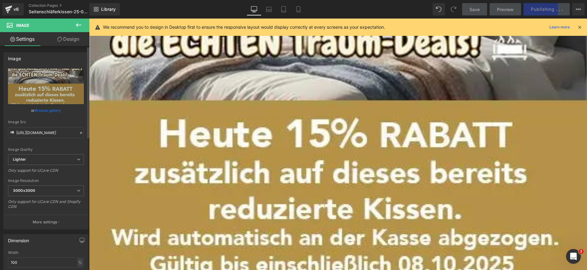
click at [45, 110] on link "Browse gallery" at bounding box center [48, 110] width 26 height 11
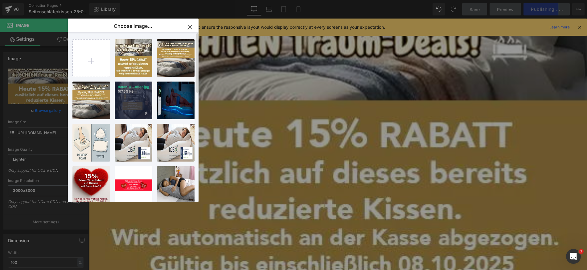
click at [133, 110] on div "traum-d...nner.jpg 167.55 KB" at bounding box center [134, 100] width 38 height 38
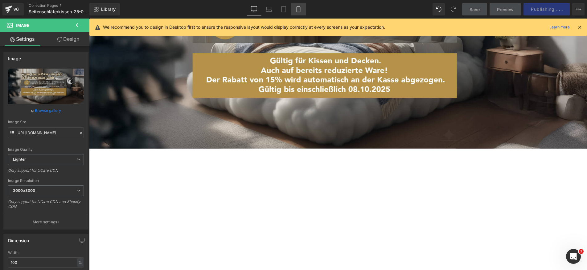
click at [297, 12] on icon at bounding box center [298, 9] width 3 height 6
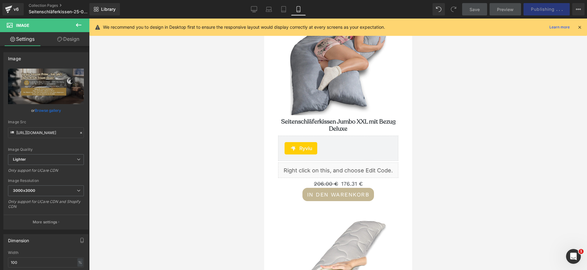
scroll to position [3618, 0]
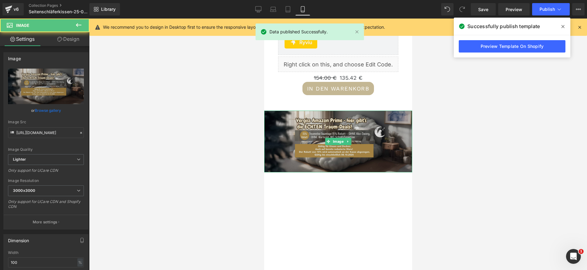
click at [330, 122] on img at bounding box center [338, 141] width 148 height 62
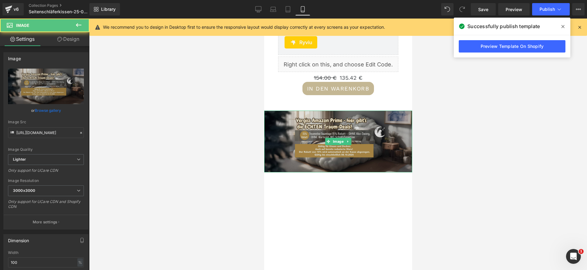
click at [330, 116] on img at bounding box center [338, 141] width 148 height 62
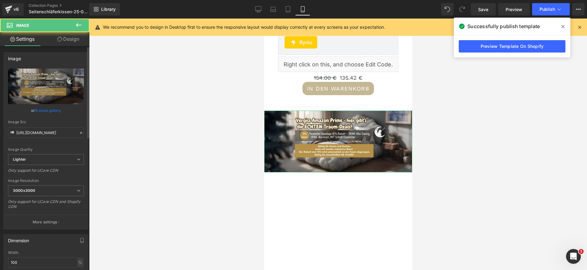
click at [52, 109] on link "Browse gallery" at bounding box center [48, 110] width 26 height 11
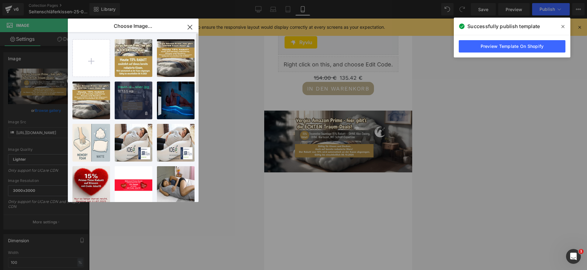
click at [130, 91] on p "167.55 KB" at bounding box center [133, 91] width 31 height 5
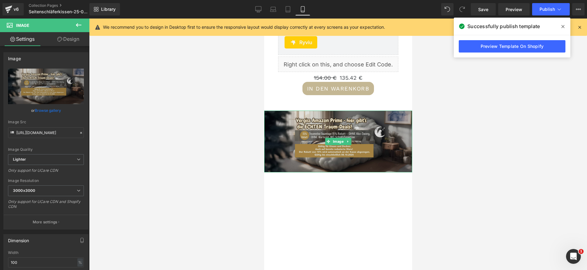
click at [324, 122] on img at bounding box center [338, 141] width 148 height 62
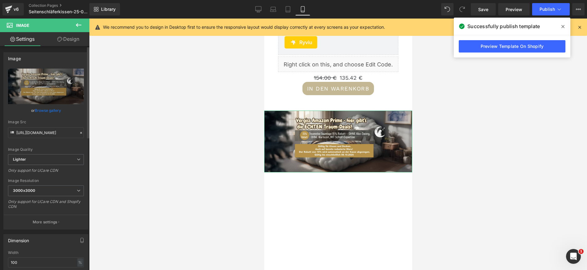
click at [43, 111] on link "Browse gallery" at bounding box center [48, 110] width 26 height 11
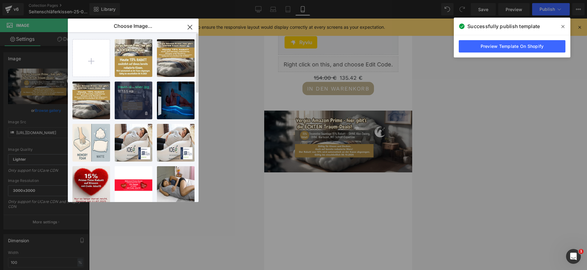
click at [141, 93] on p "167.55 KB" at bounding box center [133, 91] width 31 height 5
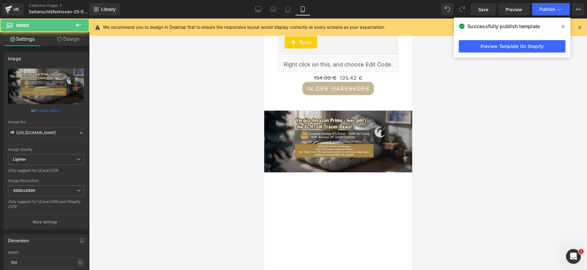
click at [337, 119] on img at bounding box center [338, 141] width 148 height 62
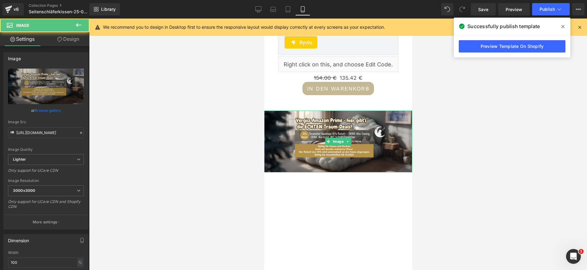
click at [340, 138] on span "Image" at bounding box center [338, 141] width 13 height 7
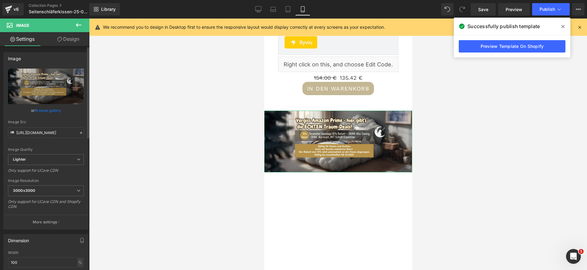
click at [55, 110] on link "Browse gallery" at bounding box center [48, 110] width 26 height 11
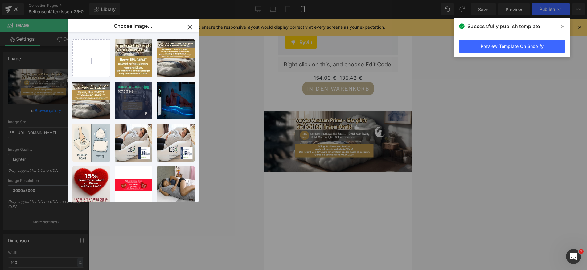
click at [137, 101] on div "traum-d...nner.jpg 167.55 KB" at bounding box center [134, 100] width 38 height 38
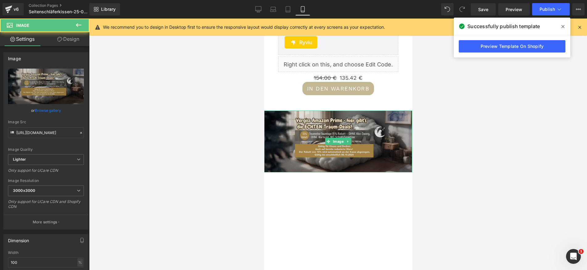
click at [316, 135] on img at bounding box center [338, 141] width 148 height 62
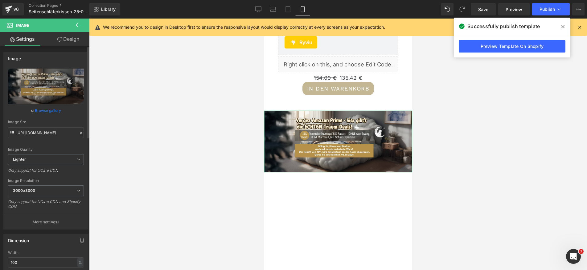
click at [37, 110] on link "Browse gallery" at bounding box center [48, 110] width 26 height 11
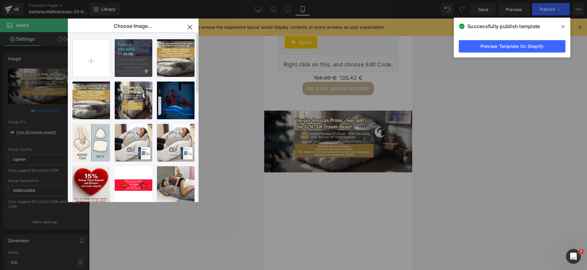
click at [131, 62] on div "traum-d... 500.webp 24.35 KB" at bounding box center [134, 58] width 38 height 38
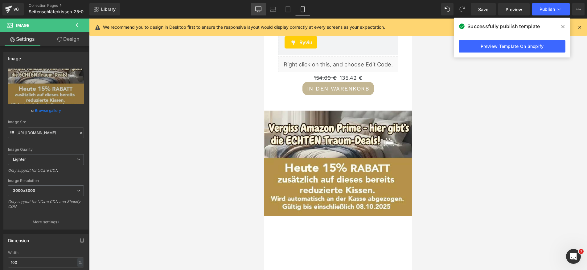
click at [263, 9] on link "Desktop" at bounding box center [258, 9] width 15 height 12
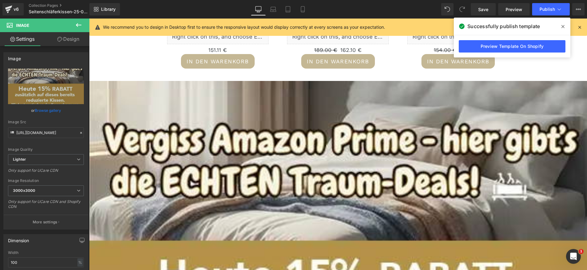
scroll to position [1145, 0]
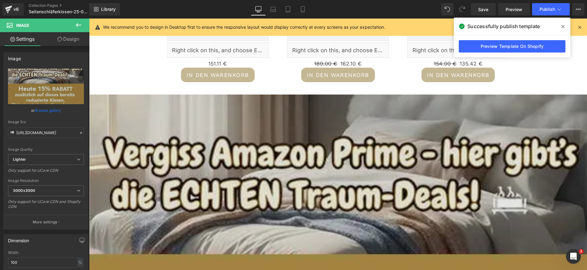
click at [477, 159] on img at bounding box center [338, 271] width 498 height 355
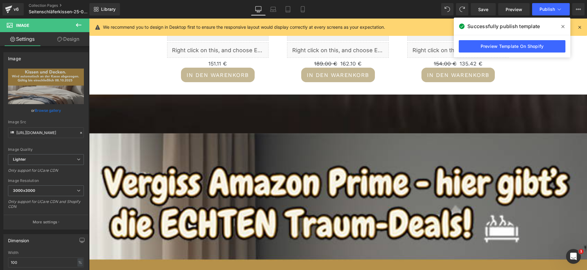
type input "//d1um8515vdn9kb.cloudfront.net/images/parallax.jpg"
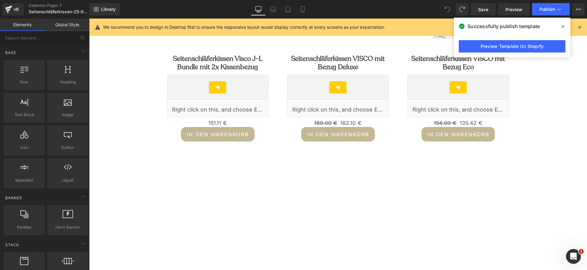
scroll to position [1088, 0]
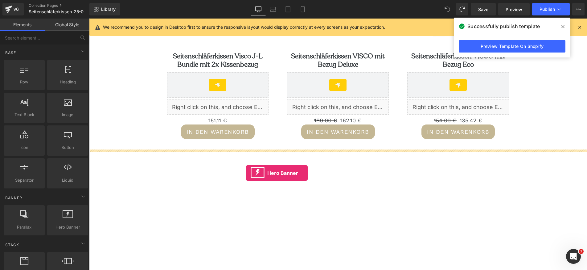
drag, startPoint x: 155, startPoint y: 238, endPoint x: 246, endPoint y: 173, distance: 112.1
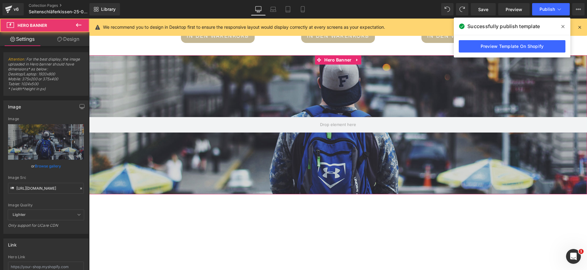
scroll to position [1184, 0]
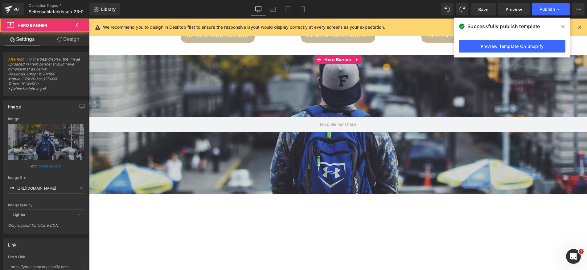
click at [225, 160] on div at bounding box center [338, 124] width 498 height 139
click at [43, 166] on link "Browse gallery" at bounding box center [48, 165] width 26 height 11
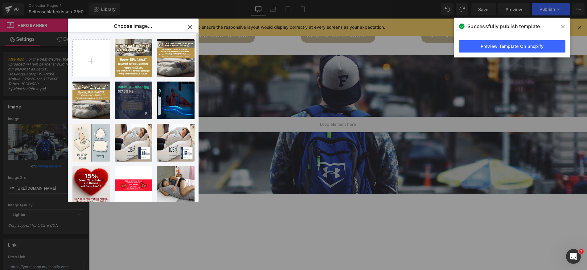
click at [135, 85] on p "traum-d...nner.jpg" at bounding box center [133, 87] width 31 height 5
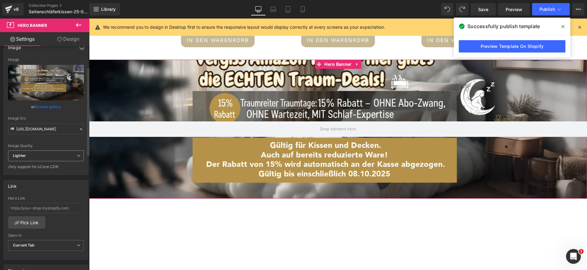
scroll to position [52, 0]
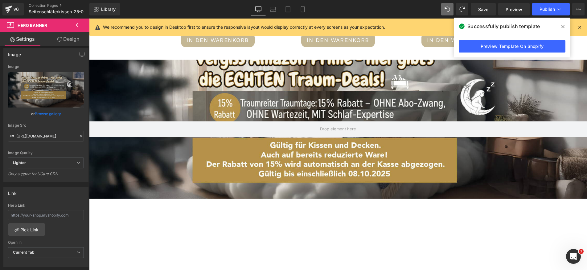
type input "[URL][DOMAIN_NAME]"
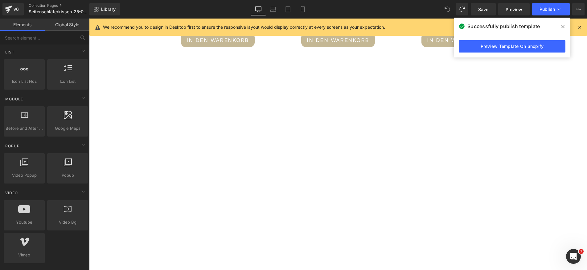
scroll to position [101, 0]
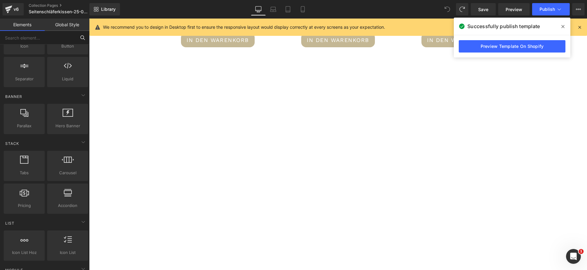
click at [21, 37] on input "text" at bounding box center [38, 38] width 76 height 14
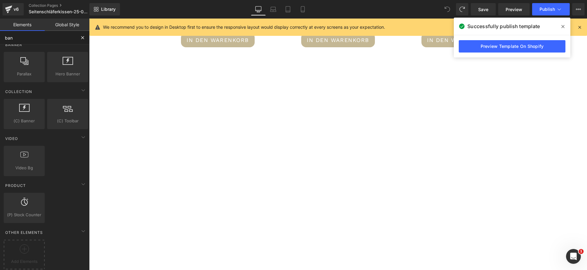
scroll to position [0, 0]
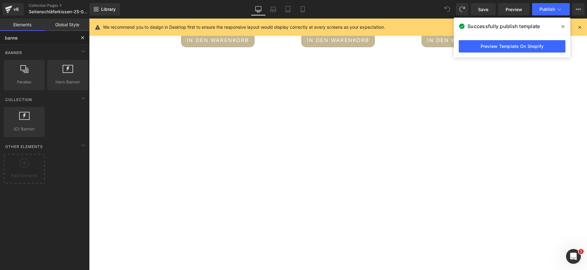
type input "banner"
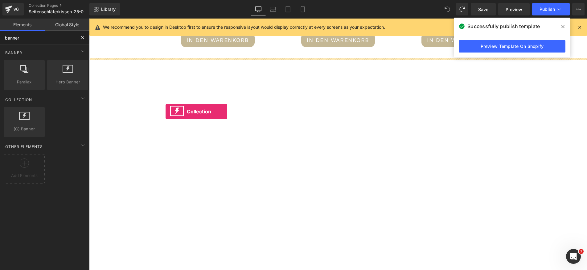
drag, startPoint x: 113, startPoint y: 145, endPoint x: 166, endPoint y: 111, distance: 62.3
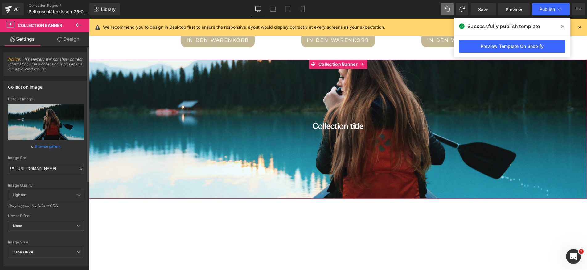
click at [52, 146] on link "Browse gallery" at bounding box center [48, 146] width 26 height 11
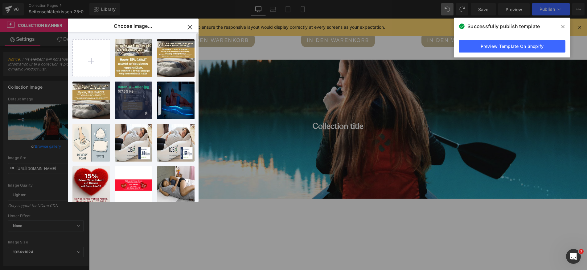
click at [134, 101] on div "traum-d...nner.jpg 167.55 KB" at bounding box center [134, 100] width 38 height 38
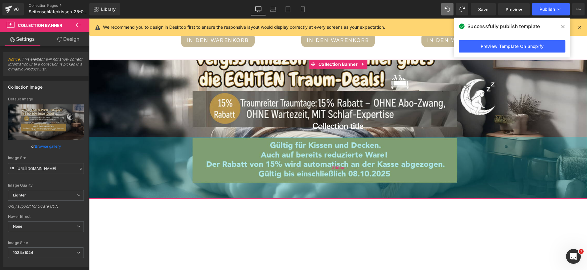
click at [275, 155] on div "200px" at bounding box center [338, 168] width 498 height 62
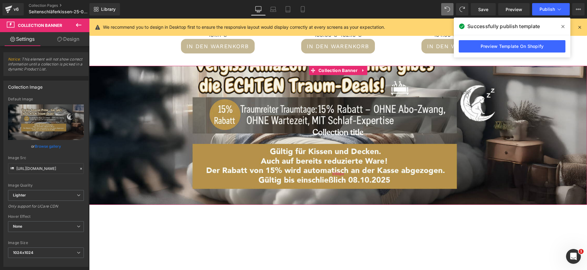
scroll to position [1172, 0]
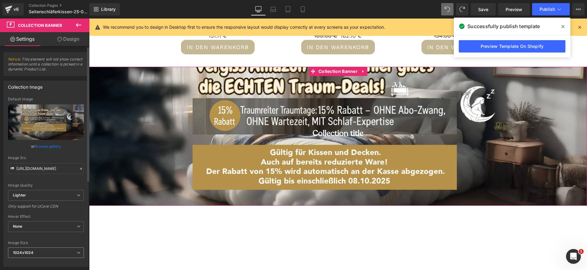
click at [42, 251] on span "1024x1024" at bounding box center [46, 252] width 76 height 11
click at [67, 236] on div at bounding box center [44, 237] width 73 height 4
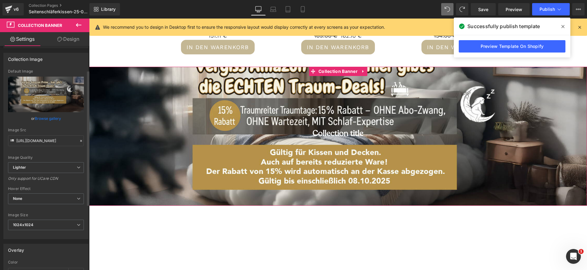
scroll to position [43, 0]
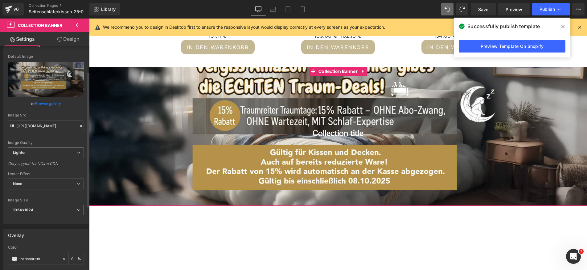
click at [60, 207] on span "1024x1024" at bounding box center [46, 210] width 76 height 11
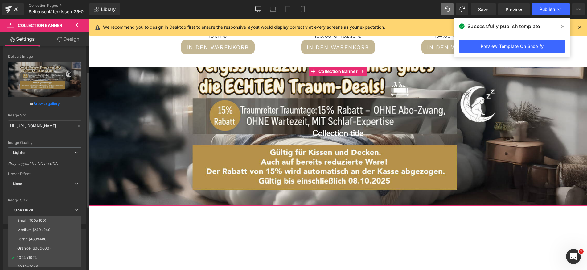
click at [60, 209] on span "1024x1024" at bounding box center [44, 210] width 73 height 11
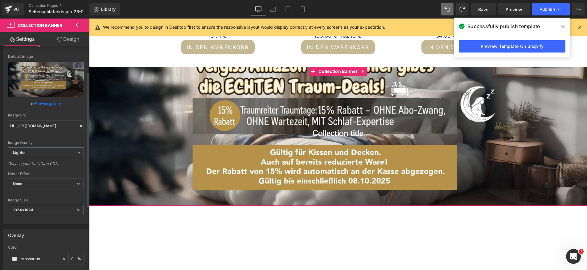
click at [60, 211] on span "1024x1024" at bounding box center [46, 210] width 76 height 11
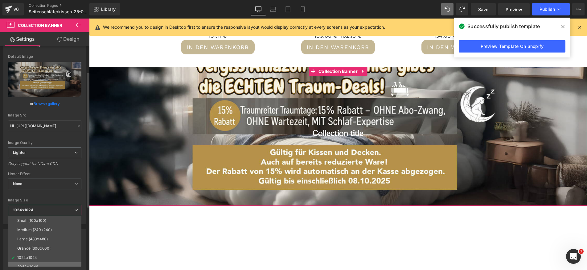
click at [55, 265] on li "2048x2048" at bounding box center [46, 266] width 76 height 9
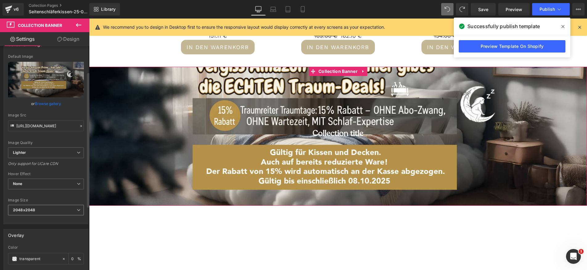
click at [58, 211] on span "2048x2048" at bounding box center [46, 210] width 76 height 11
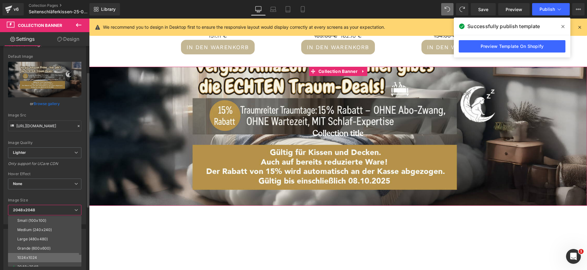
click at [50, 254] on li "1024x1024" at bounding box center [46, 257] width 76 height 9
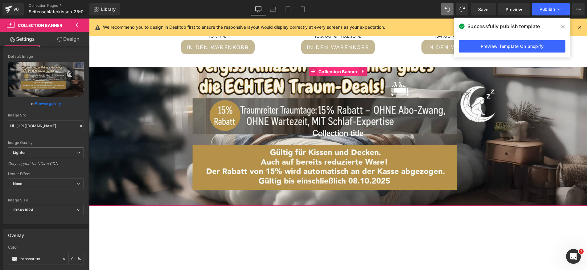
click at [346, 69] on span "Collection Banner" at bounding box center [338, 71] width 42 height 9
click at [363, 69] on icon at bounding box center [363, 71] width 4 height 5
click at [335, 69] on span "Collection Banner" at bounding box center [338, 71] width 42 height 9
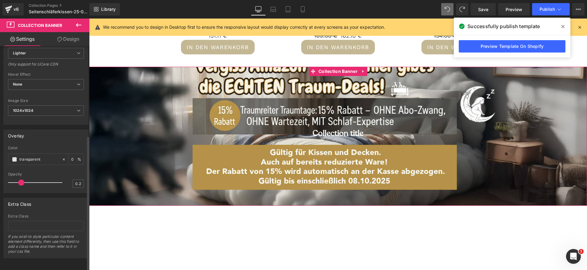
scroll to position [148, 0]
click at [183, 141] on span "Collection title Collection Title" at bounding box center [338, 135] width 498 height 15
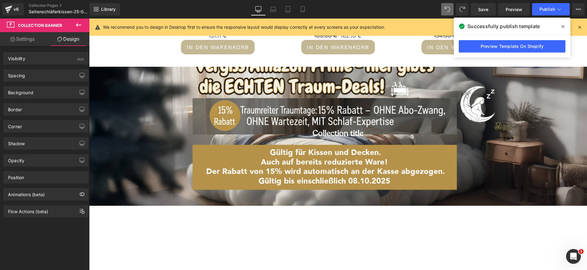
type input "https://cdn.shopify.com/s/files/1/0657/0813/files/slide-girl_2048x.jpg"
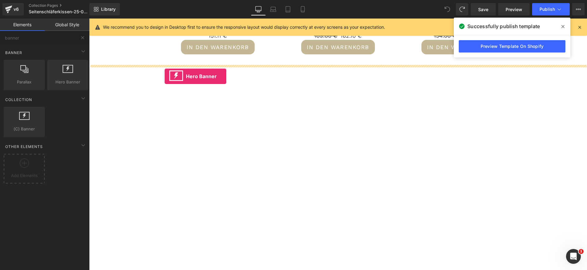
drag, startPoint x: 152, startPoint y: 91, endPoint x: 164, endPoint y: 76, distance: 19.0
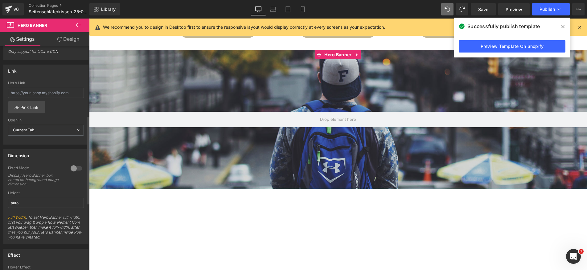
scroll to position [181, 0]
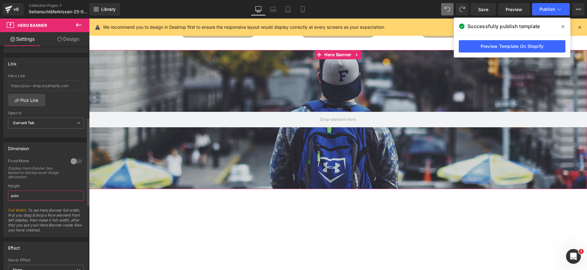
click at [39, 193] on input "auto" at bounding box center [46, 195] width 76 height 10
click at [28, 195] on input "auto" at bounding box center [46, 195] width 76 height 10
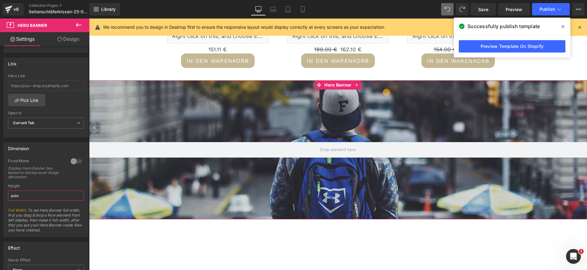
scroll to position [1159, 0]
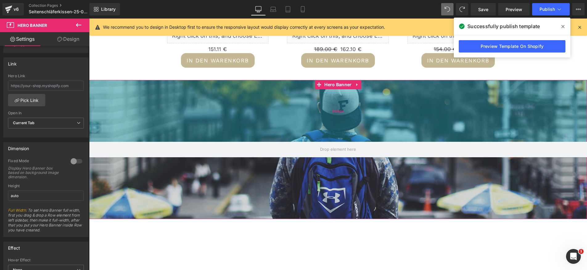
click at [132, 100] on div "200px" at bounding box center [338, 111] width 498 height 62
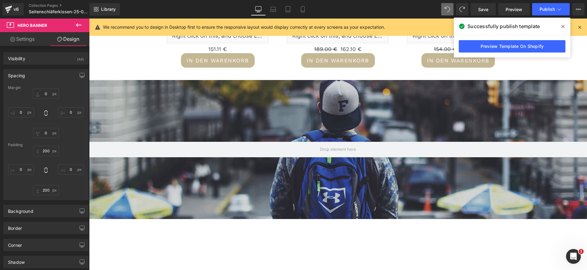
click at [80, 26] on icon at bounding box center [78, 24] width 7 height 7
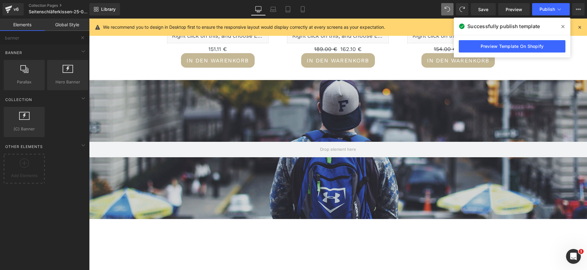
click at [47, 106] on div "(C) Banner collections, banners, images, photos (C) Title collections, titles, …" at bounding box center [45, 122] width 87 height 33
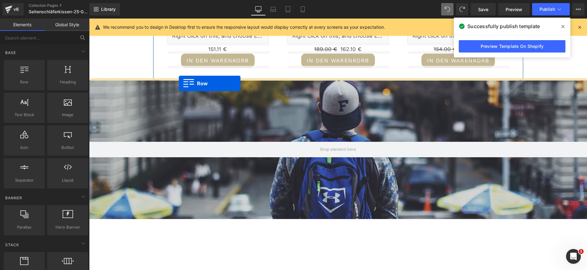
drag, startPoint x: 117, startPoint y: 93, endPoint x: 179, endPoint y: 83, distance: 62.8
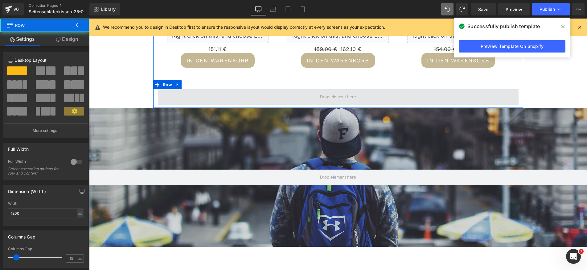
click at [181, 94] on span at bounding box center [338, 96] width 361 height 15
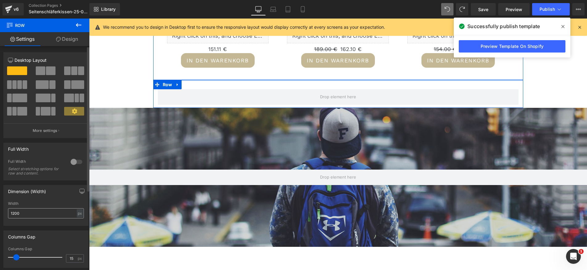
scroll to position [2, 0]
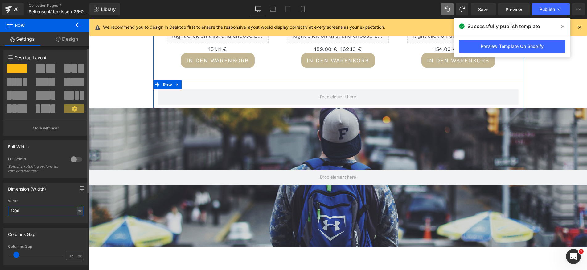
click at [39, 211] on input "1200" at bounding box center [46, 210] width 76 height 10
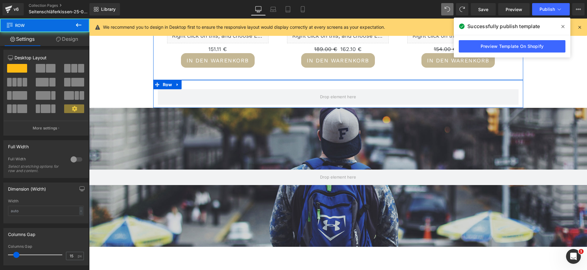
click at [224, 87] on div "Row" at bounding box center [338, 94] width 370 height 28
click at [80, 210] on div "-" at bounding box center [81, 210] width 4 height 8
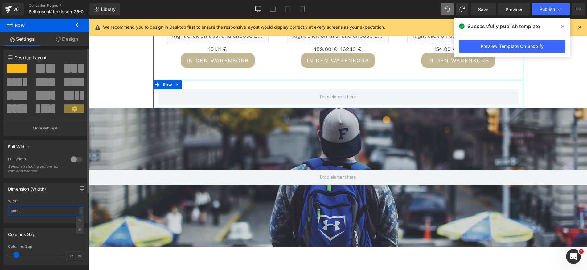
click at [53, 212] on input "text" at bounding box center [46, 210] width 76 height 10
click at [41, 229] on div "Columns Gap" at bounding box center [46, 234] width 85 height 12
click at [37, 210] on input "full" at bounding box center [46, 210] width 76 height 10
type input "f"
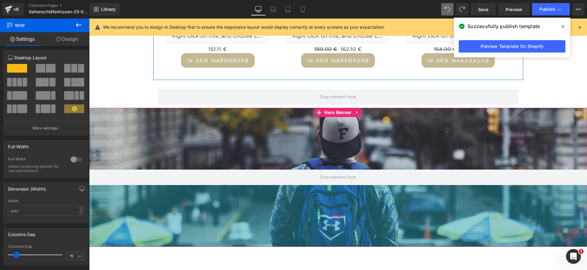
click at [156, 220] on div "200px" at bounding box center [338, 216] width 498 height 62
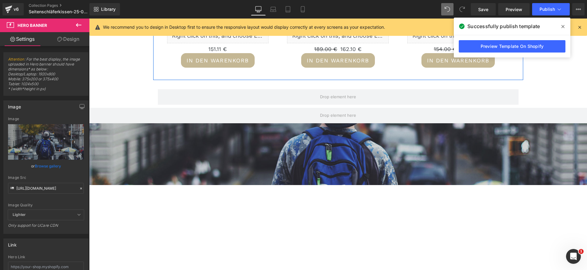
drag, startPoint x: 226, startPoint y: 164, endPoint x: 217, endPoint y: 205, distance: 42.5
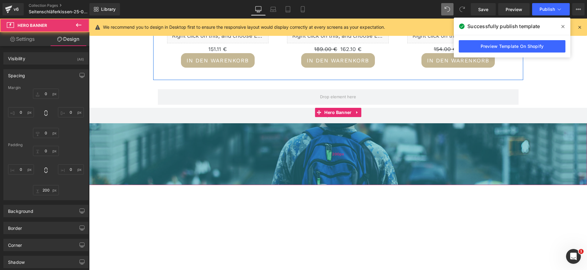
type input "200px"
click at [163, 150] on div "200px" at bounding box center [338, 154] width 498 height 62
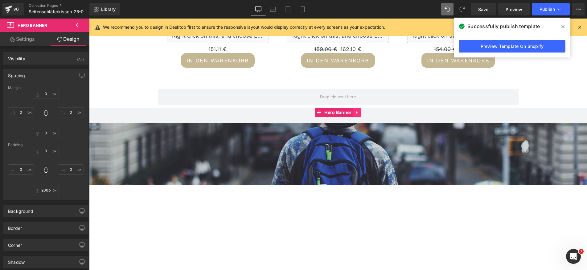
click at [357, 111] on icon at bounding box center [356, 112] width 1 height 3
click at [362, 110] on icon at bounding box center [361, 112] width 4 height 4
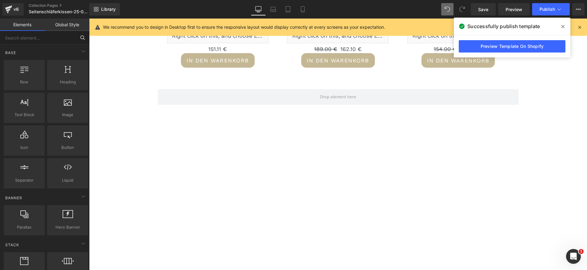
click at [39, 40] on input "text" at bounding box center [38, 38] width 76 height 14
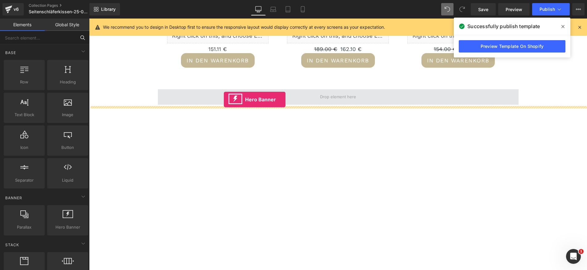
drag, startPoint x: 157, startPoint y: 240, endPoint x: 224, endPoint y: 99, distance: 155.7
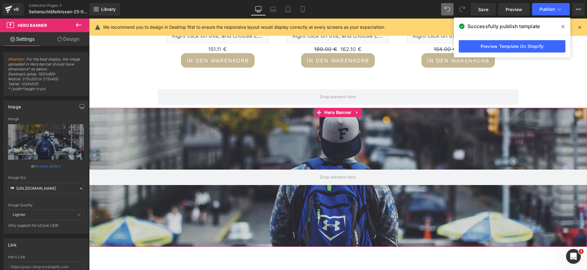
drag, startPoint x: 298, startPoint y: 139, endPoint x: 310, endPoint y: 112, distance: 30.1
click at [311, 112] on div at bounding box center [338, 177] width 498 height 139
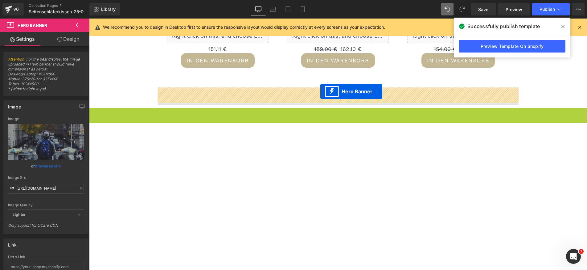
drag, startPoint x: 320, startPoint y: 110, endPoint x: 321, endPoint y: 91, distance: 18.5
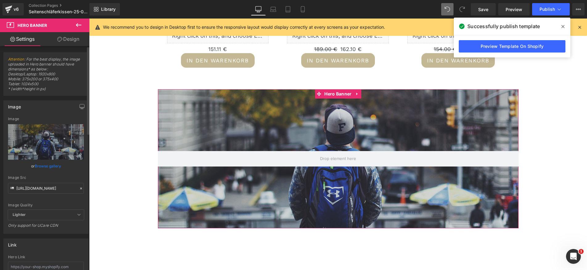
click at [49, 164] on link "Browse gallery" at bounding box center [48, 165] width 26 height 11
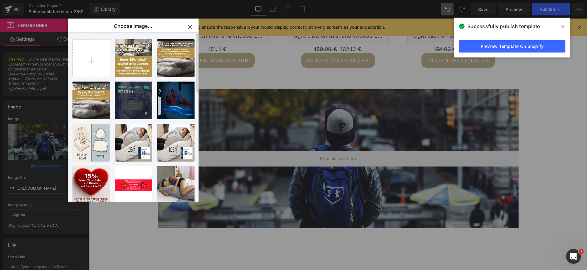
click at [128, 95] on div "traum-d...nner.jpg 167.55 KB" at bounding box center [134, 100] width 38 height 38
type input "[URL][DOMAIN_NAME]"
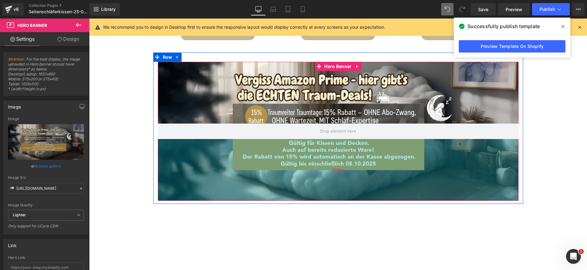
scroll to position [1203, 0]
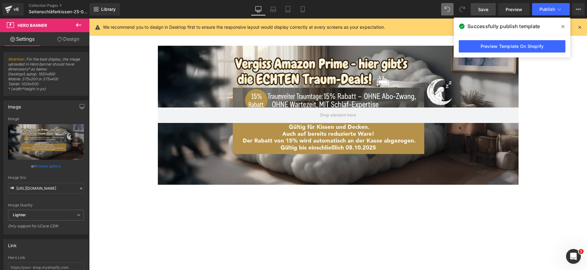
click at [484, 11] on span "Save" at bounding box center [483, 9] width 10 height 6
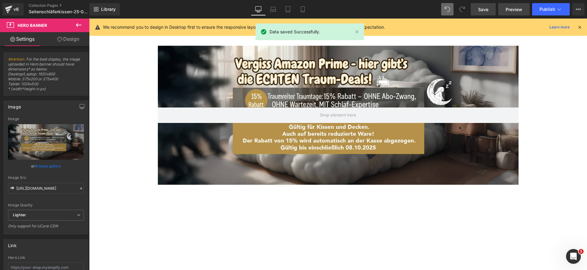
click at [514, 7] on span "Preview" at bounding box center [514, 9] width 17 height 6
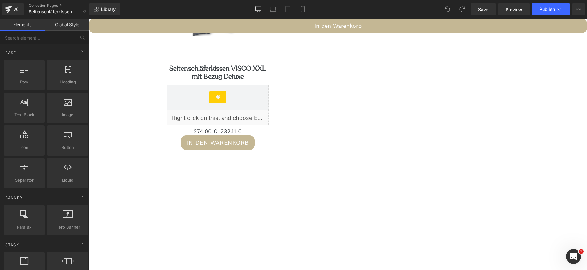
scroll to position [714, 0]
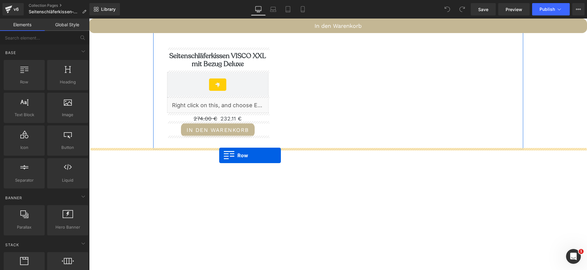
drag, startPoint x: 118, startPoint y: 95, endPoint x: 219, endPoint y: 155, distance: 117.7
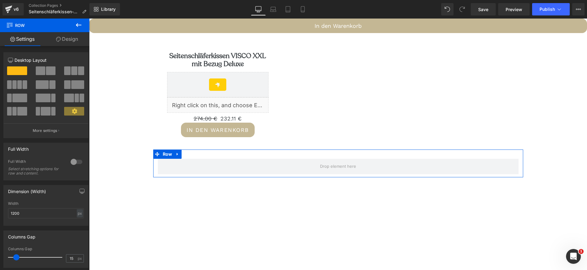
click at [70, 39] on link "Design" at bounding box center [67, 39] width 45 height 14
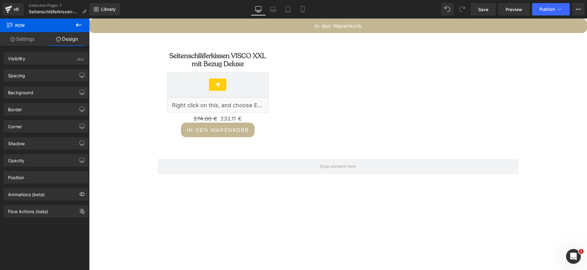
click at [77, 26] on icon at bounding box center [79, 25] width 6 height 4
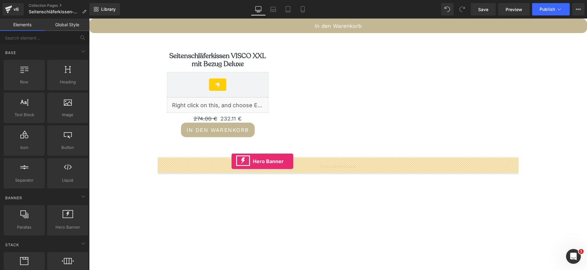
drag, startPoint x: 159, startPoint y: 235, endPoint x: 232, endPoint y: 161, distance: 104.1
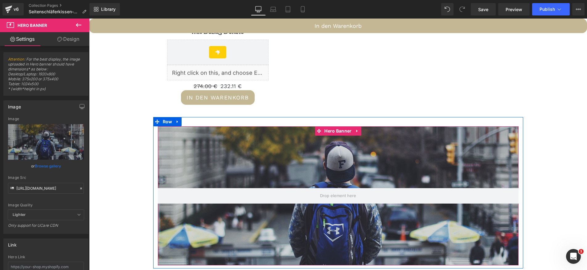
scroll to position [752, 0]
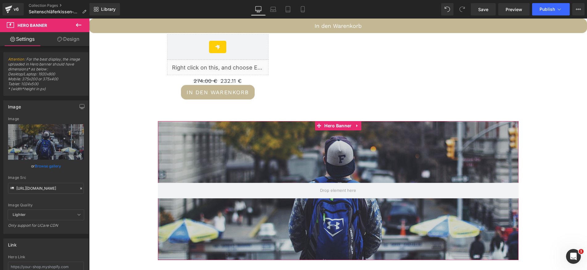
click at [62, 164] on div "or Browse gallery" at bounding box center [46, 166] width 76 height 6
click at [53, 165] on link "Browse gallery" at bounding box center [48, 165] width 26 height 11
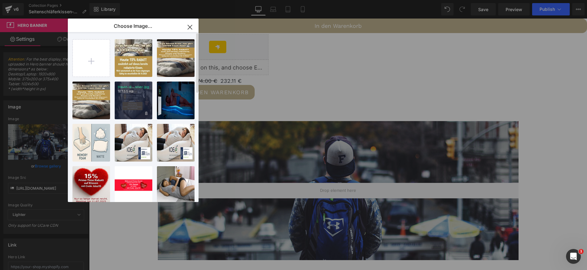
click at [139, 101] on div "traum-d...nner.jpg 167.55 KB" at bounding box center [134, 100] width 38 height 38
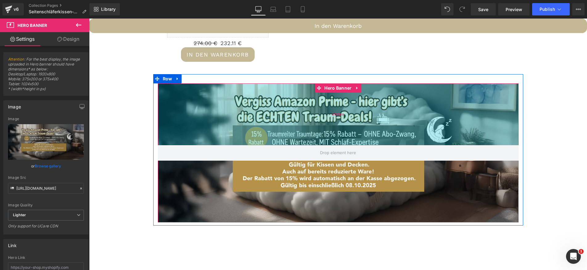
scroll to position [790, 0]
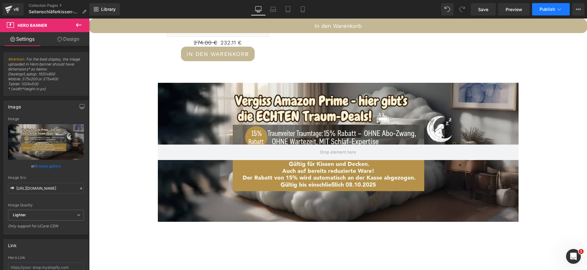
click at [545, 9] on span "Publish" at bounding box center [547, 9] width 15 height 5
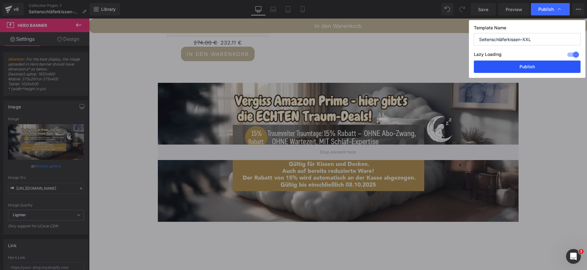
click at [532, 66] on button "Publish" at bounding box center [527, 66] width 107 height 12
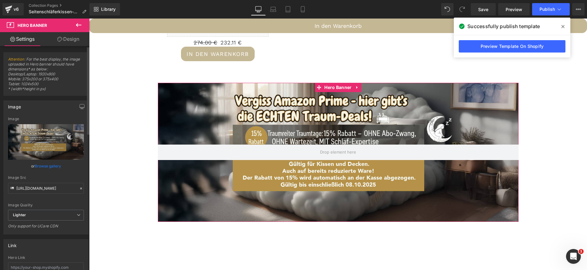
drag, startPoint x: 53, startPoint y: 166, endPoint x: 75, endPoint y: 160, distance: 22.7
click at [76, 160] on div "https://d1um8515vdn9kb.cloudfront.net/images/hero.jpg Image Replace Image Uploa…" at bounding box center [46, 175] width 85 height 117
click at [303, 10] on icon at bounding box center [303, 9] width 6 height 6
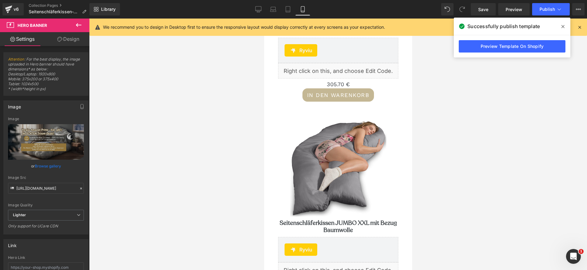
scroll to position [1999, 0]
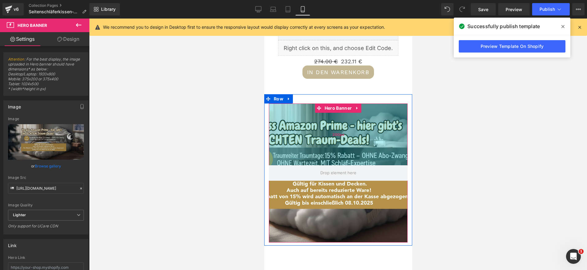
click at [345, 128] on div "200px" at bounding box center [338, 134] width 139 height 62
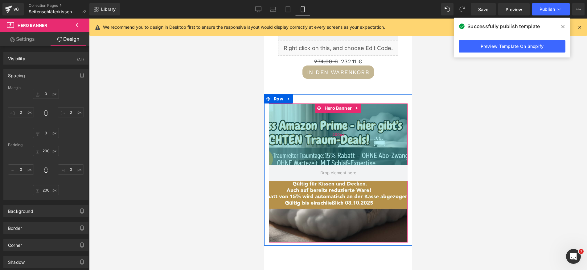
click at [339, 128] on div "200px" at bounding box center [338, 134] width 139 height 62
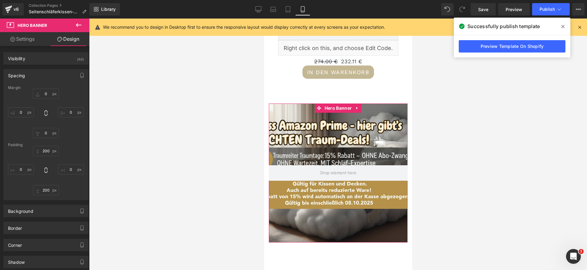
click at [34, 38] on link "Settings" at bounding box center [22, 39] width 45 height 14
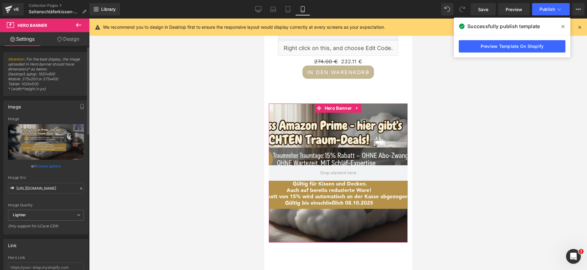
click at [51, 166] on link "Browse gallery" at bounding box center [48, 165] width 26 height 11
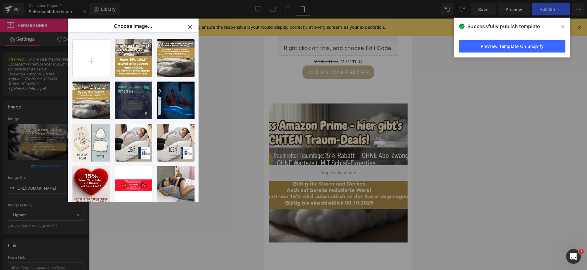
click at [135, 107] on div "traum-d...nner.jpg 167.55 KB" at bounding box center [134, 100] width 38 height 38
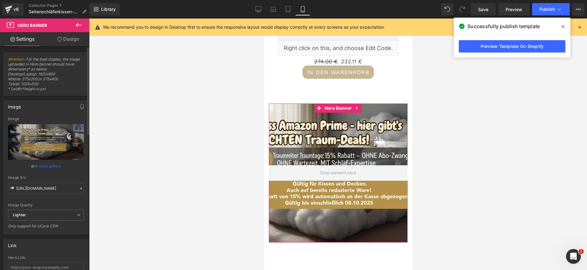
click at [44, 166] on link "Browse gallery" at bounding box center [48, 165] width 26 height 11
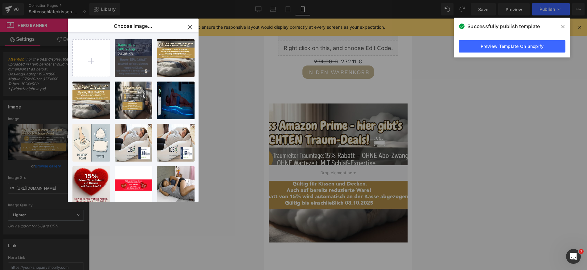
click at [132, 70] on div "traum-d... 500.webp 24.35 KB" at bounding box center [134, 58] width 38 height 38
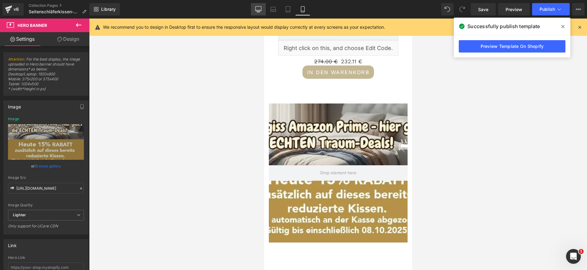
click at [257, 8] on icon at bounding box center [258, 9] width 6 height 6
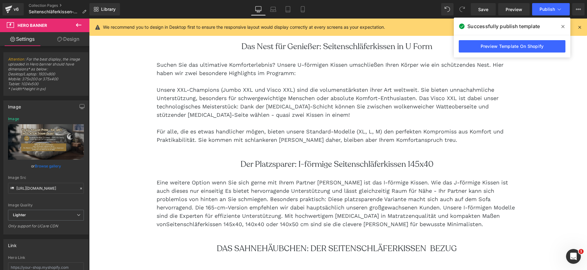
scroll to position [768, 0]
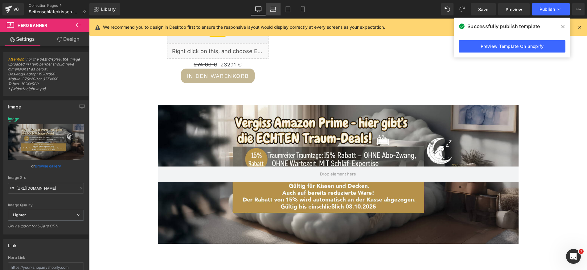
click at [273, 10] on icon at bounding box center [274, 11] width 6 height 2
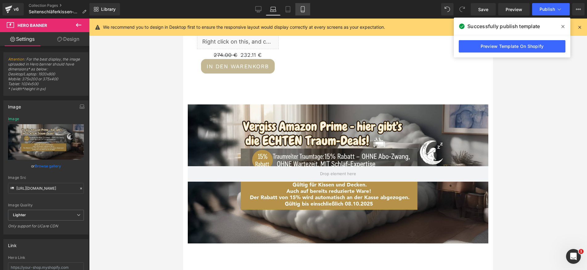
click at [302, 10] on icon at bounding box center [303, 9] width 6 height 6
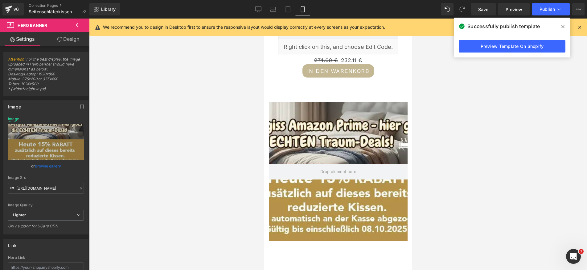
scroll to position [2001, 0]
drag, startPoint x: 454, startPoint y: 129, endPoint x: 452, endPoint y: 127, distance: 3.3
click at [454, 129] on div at bounding box center [338, 144] width 498 height 251
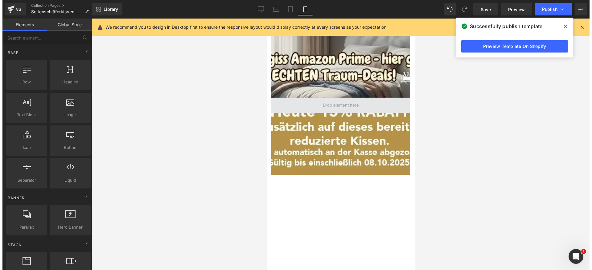
scroll to position [2063, 0]
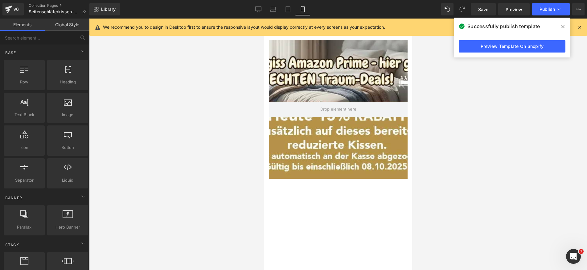
click at [342, 77] on div "Hero Banner 200px 200px" at bounding box center [338, 109] width 139 height 139
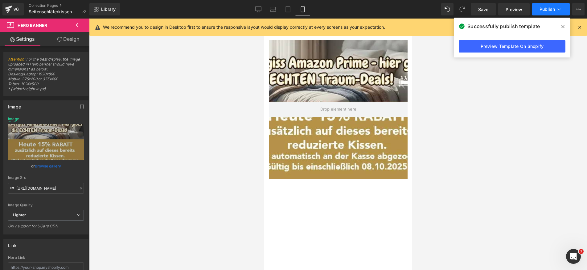
click at [545, 9] on span "Publish" at bounding box center [547, 9] width 15 height 5
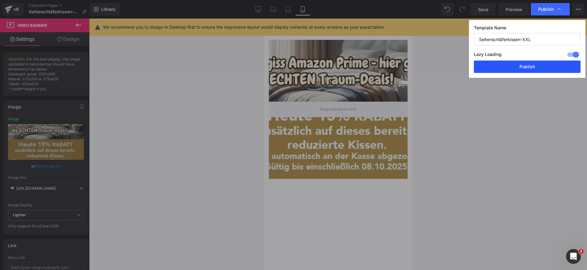
click at [507, 65] on button "Publish" at bounding box center [527, 66] width 107 height 12
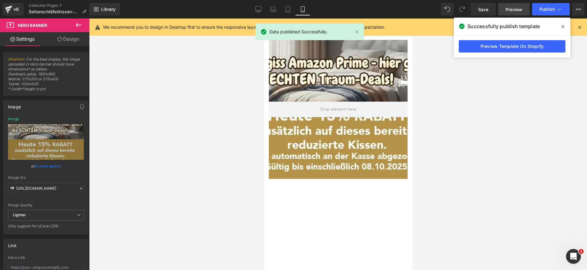
click at [513, 10] on span "Preview" at bounding box center [514, 9] width 17 height 6
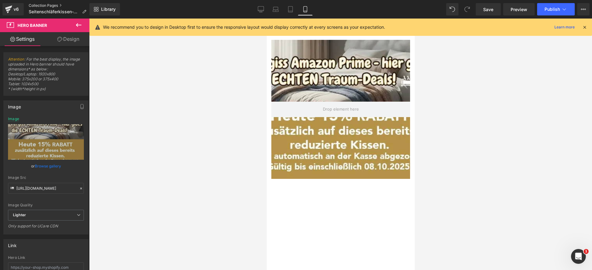
click at [39, 4] on link "Collection Pages" at bounding box center [60, 5] width 63 height 5
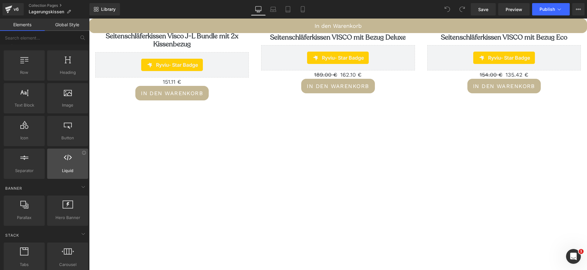
scroll to position [12, 0]
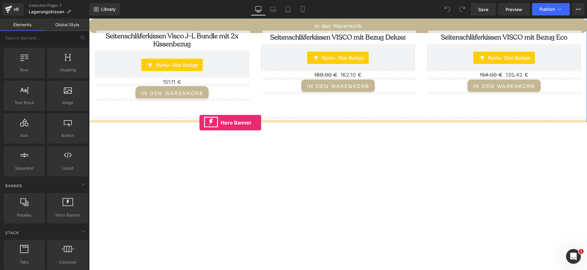
drag, startPoint x: 111, startPoint y: 188, endPoint x: 200, endPoint y: 122, distance: 110.1
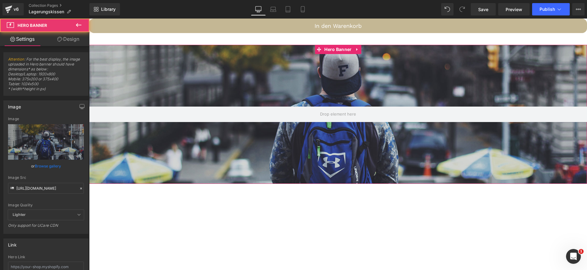
scroll to position [1154, 0]
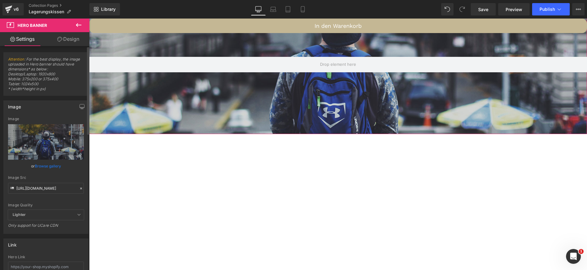
click at [47, 165] on link "Browse gallery" at bounding box center [48, 165] width 26 height 11
click at [404, 86] on div at bounding box center [338, 64] width 498 height 139
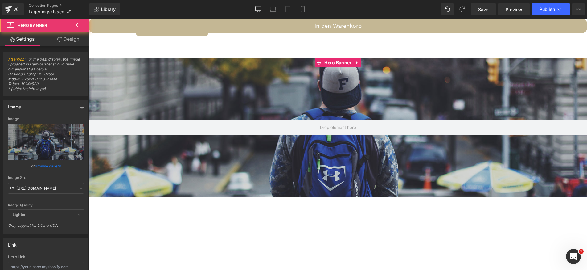
scroll to position [1087, 0]
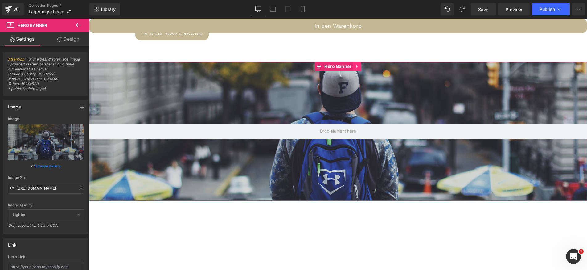
click at [358, 65] on icon at bounding box center [357, 66] width 4 height 5
click at [362, 64] on icon at bounding box center [361, 66] width 4 height 4
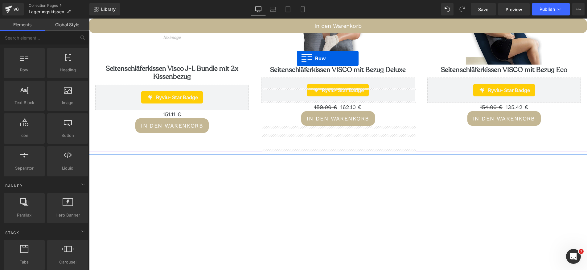
scroll to position [970, 0]
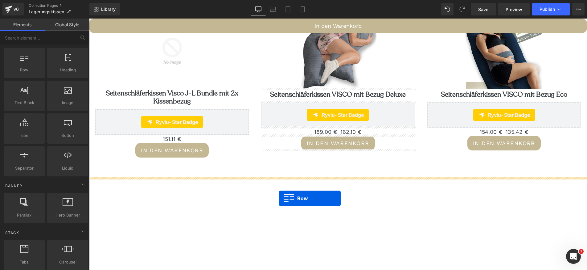
drag, startPoint x: 138, startPoint y: 80, endPoint x: 279, endPoint y: 198, distance: 183.7
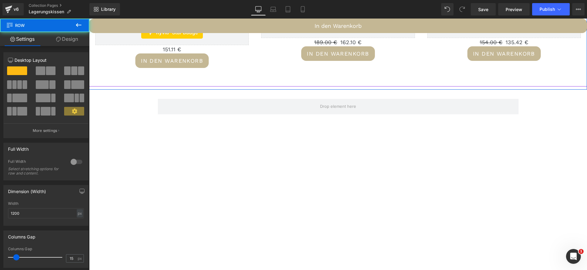
scroll to position [1057, 0]
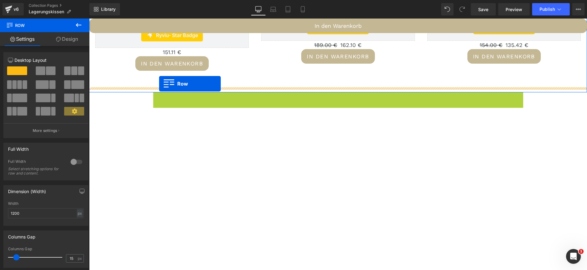
drag, startPoint x: 155, startPoint y: 93, endPoint x: 159, endPoint y: 84, distance: 10.6
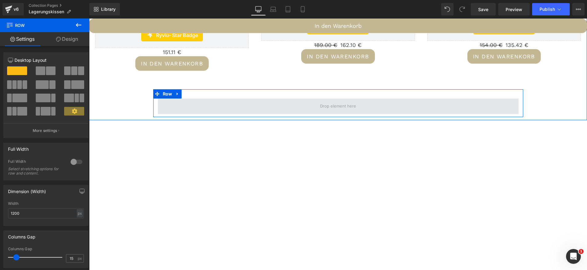
click at [244, 104] on span at bounding box center [338, 105] width 361 height 15
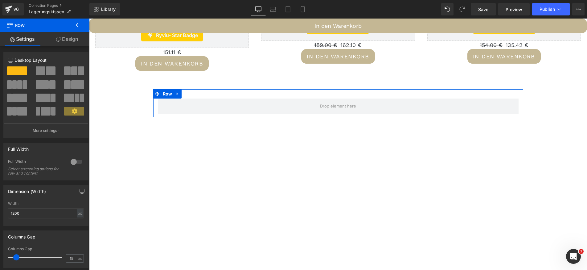
click at [71, 40] on link "Design" at bounding box center [67, 39] width 45 height 14
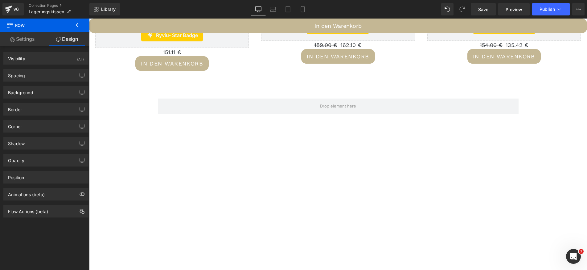
click at [77, 24] on icon at bounding box center [79, 25] width 6 height 4
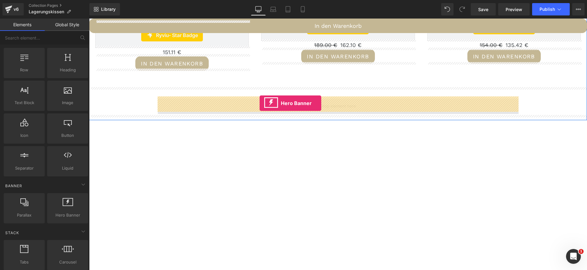
drag, startPoint x: 163, startPoint y: 180, endPoint x: 260, endPoint y: 103, distance: 124.3
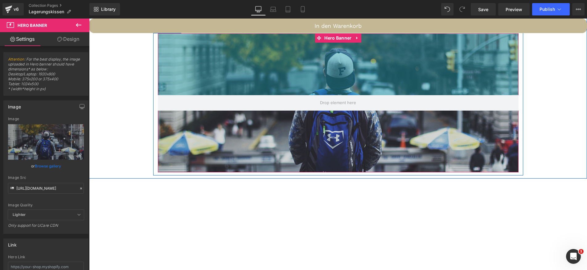
scroll to position [1123, 0]
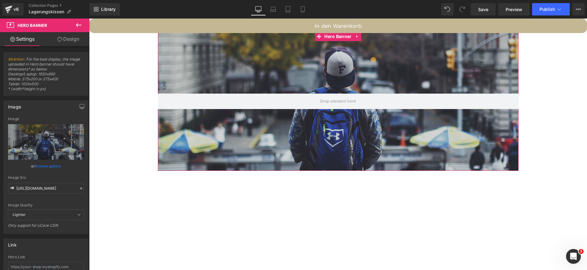
click at [54, 165] on link "Browse gallery" at bounding box center [48, 165] width 26 height 11
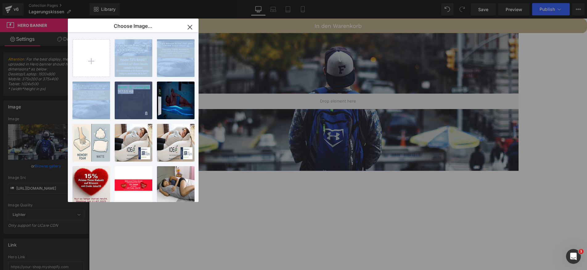
drag, startPoint x: 136, startPoint y: 66, endPoint x: 131, endPoint y: 97, distance: 31.8
click at [131, 97] on div "traum-d... 500.webp 24.35 KB Delete image? Yes No traum-d...hone.jpg 211.53 KB …" at bounding box center [136, 118] width 129 height 172
click at [131, 97] on div "traum-d...nner.jpg 167.55 KB" at bounding box center [134, 100] width 38 height 38
type input "https://ucarecdn.com/c4e3b6ad-aa96-46e1-bb5d-897cf0ec4c60/-/format/auto/-/previ…"
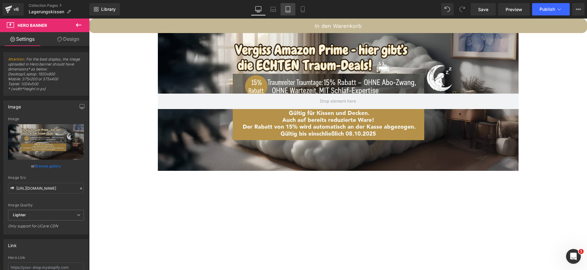
click at [287, 10] on icon at bounding box center [288, 9] width 6 height 6
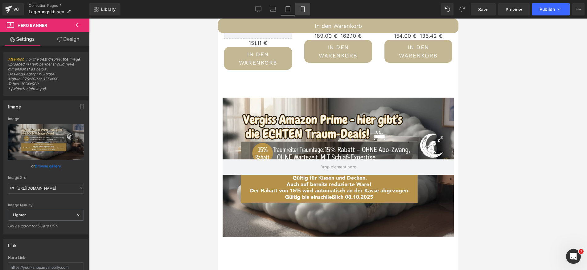
drag, startPoint x: 304, startPoint y: 10, endPoint x: 26, endPoint y: 31, distance: 278.8
click at [304, 10] on icon at bounding box center [303, 9] width 6 height 6
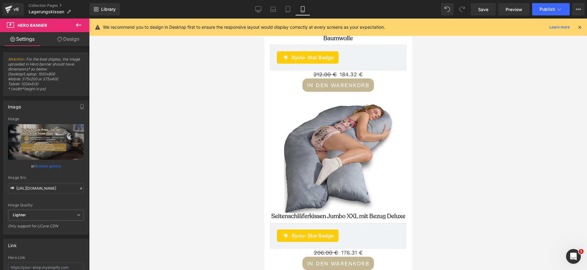
scroll to position [3361, 0]
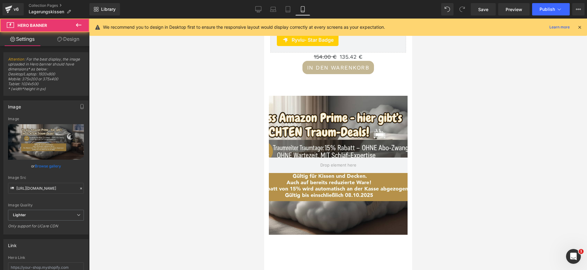
click at [288, 133] on div "Hero Banner 200px 200px" at bounding box center [338, 165] width 139 height 139
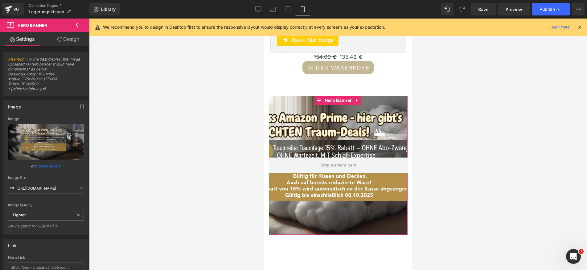
click at [46, 165] on link "Browse gallery" at bounding box center [48, 165] width 26 height 11
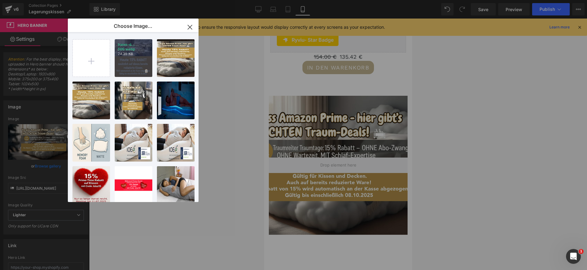
click at [126, 60] on div "traum-d... 500.webp 24.35 KB" at bounding box center [134, 58] width 38 height 38
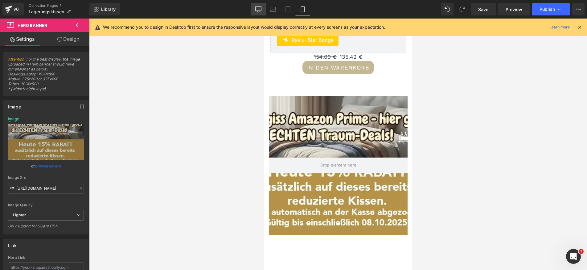
click at [258, 7] on icon at bounding box center [258, 9] width 6 height 6
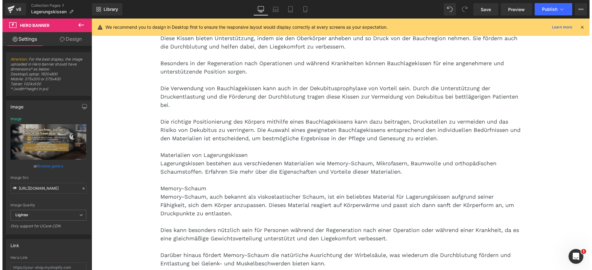
scroll to position [1058, 0]
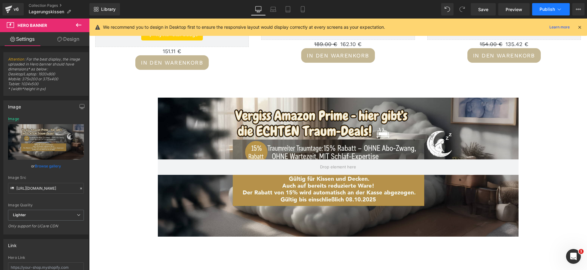
click at [543, 9] on span "Publish" at bounding box center [547, 9] width 15 height 5
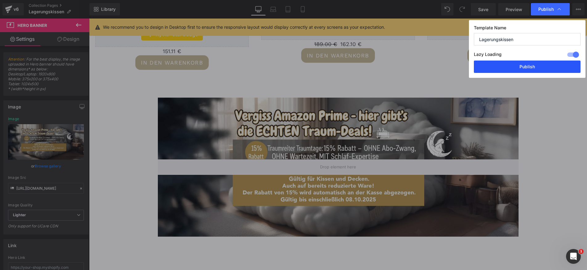
click at [530, 71] on button "Publish" at bounding box center [527, 66] width 107 height 12
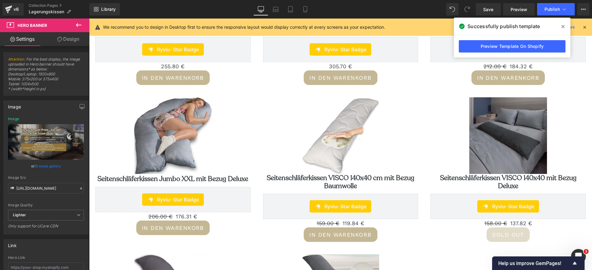
scroll to position [414, 0]
click at [304, 12] on icon at bounding box center [305, 9] width 6 height 6
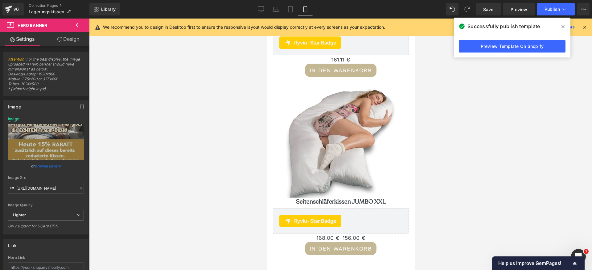
type input "https://ucarecdn.com/dd47f4c7-8b2f-41c5-afc4-872e7e06cd54/-/format/auto/-/previ…"
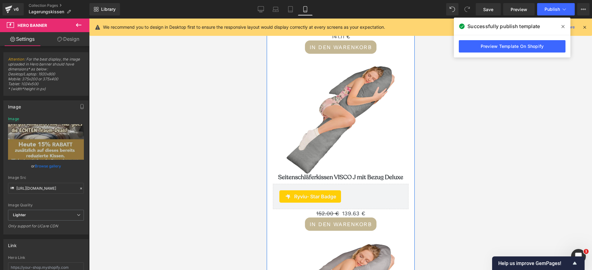
scroll to position [2395, 0]
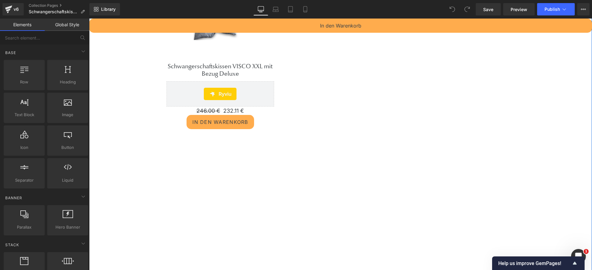
scroll to position [472, 0]
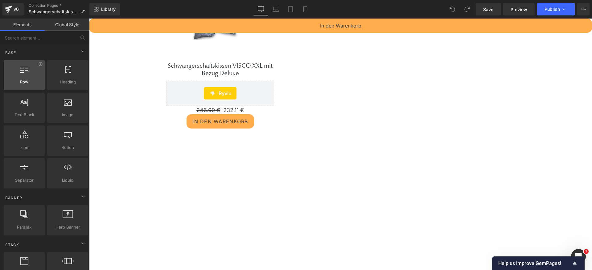
click at [29, 71] on div at bounding box center [24, 72] width 37 height 14
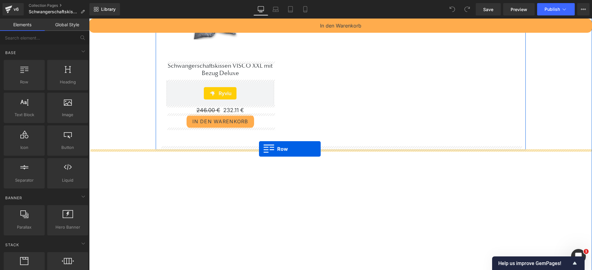
drag, startPoint x: 114, startPoint y: 92, endPoint x: 259, endPoint y: 149, distance: 155.6
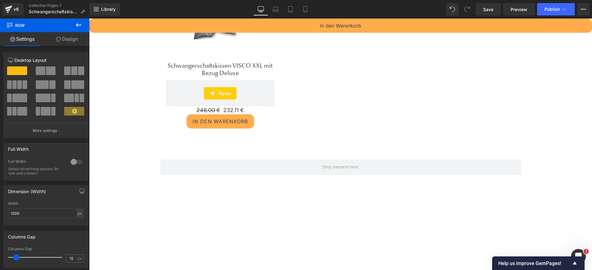
click at [78, 26] on icon at bounding box center [78, 24] width 7 height 7
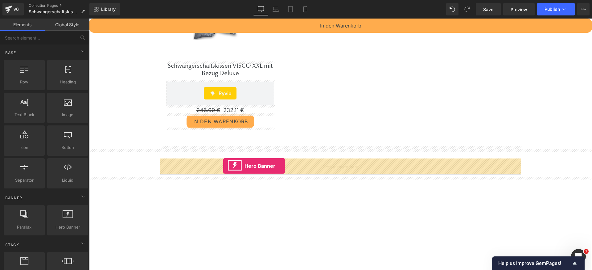
drag, startPoint x: 155, startPoint y: 237, endPoint x: 223, endPoint y: 166, distance: 98.8
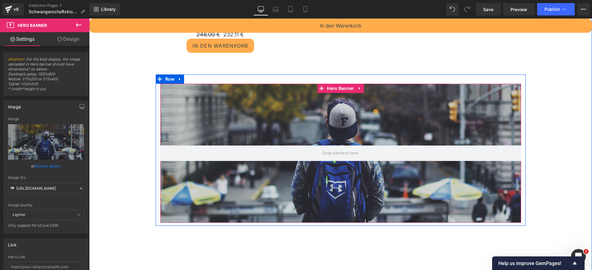
scroll to position [549, 0]
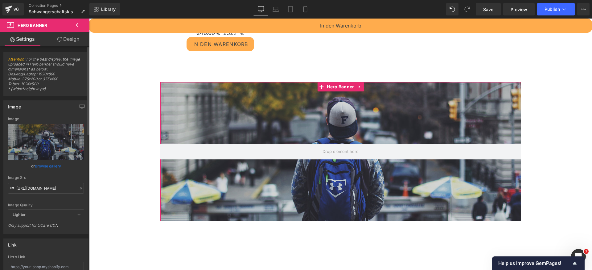
click at [51, 164] on link "Browse gallery" at bounding box center [48, 165] width 26 height 11
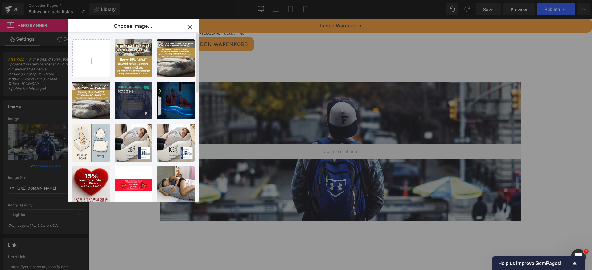
click at [138, 106] on div "traum-d...nner.jpg 167.55 KB" at bounding box center [134, 100] width 38 height 38
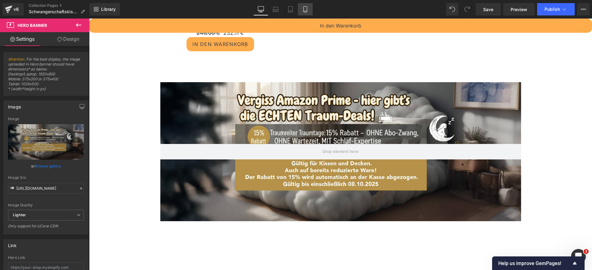
click at [305, 10] on icon at bounding box center [305, 9] width 6 height 6
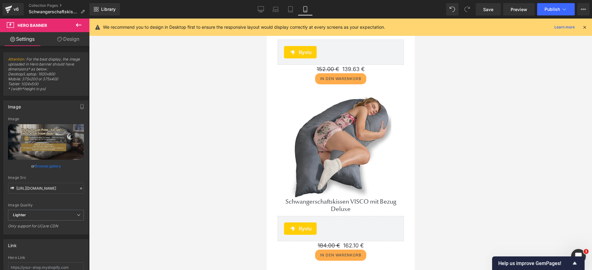
scroll to position [1277, 0]
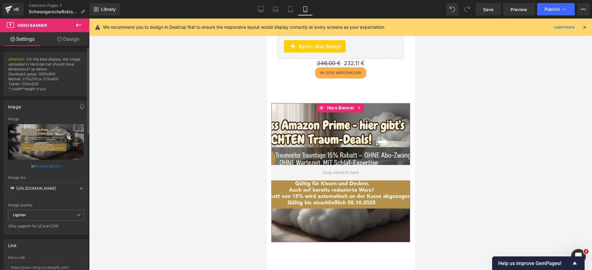
click at [49, 168] on link "Browse gallery" at bounding box center [48, 165] width 26 height 11
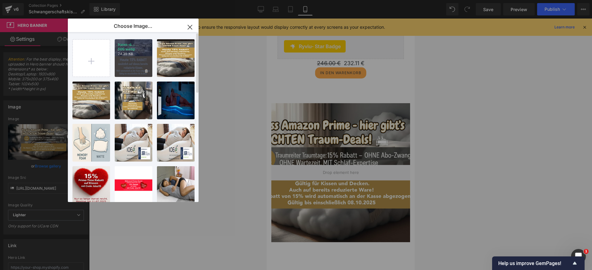
click at [131, 56] on p "24.35 KB" at bounding box center [133, 54] width 31 height 5
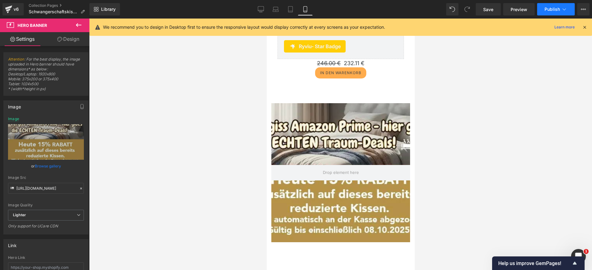
click at [557, 5] on button "Publish" at bounding box center [556, 9] width 38 height 12
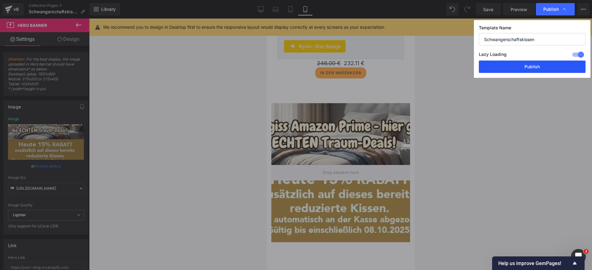
click at [532, 68] on button "Publish" at bounding box center [532, 66] width 107 height 12
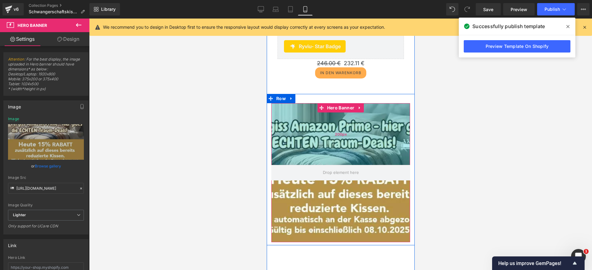
click at [314, 151] on div "200px" at bounding box center [340, 134] width 139 height 62
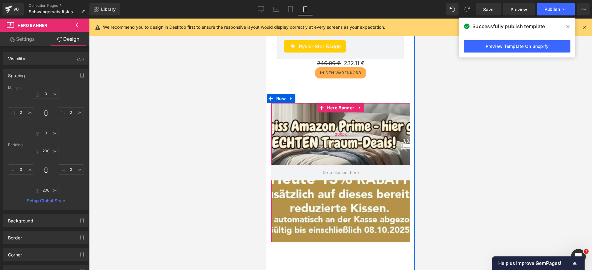
click at [300, 141] on div "200px" at bounding box center [340, 134] width 139 height 62
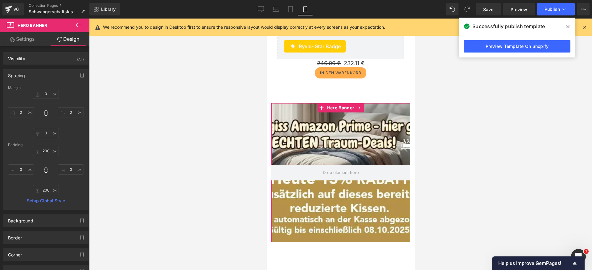
click at [28, 40] on link "Settings" at bounding box center [22, 39] width 45 height 14
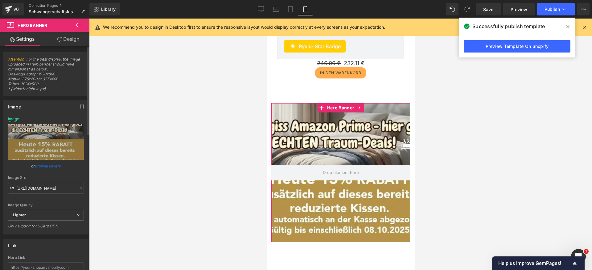
click at [43, 166] on link "Browse gallery" at bounding box center [48, 165] width 26 height 11
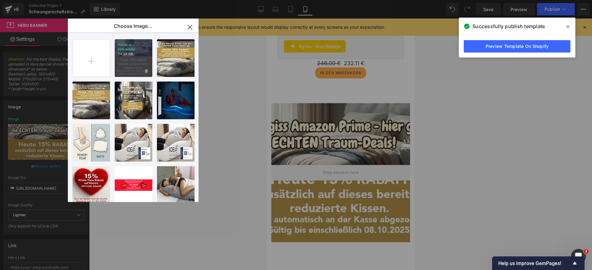
click at [124, 64] on div "traum-d... 500.webp 24.35 KB" at bounding box center [134, 58] width 38 height 38
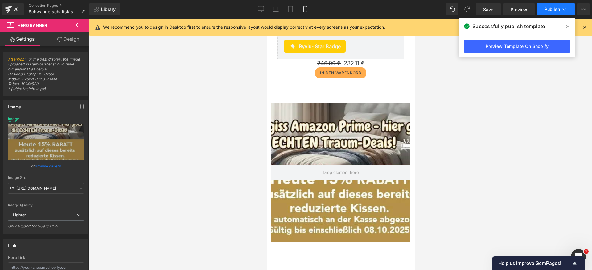
click at [555, 9] on span "Publish" at bounding box center [552, 9] width 15 height 5
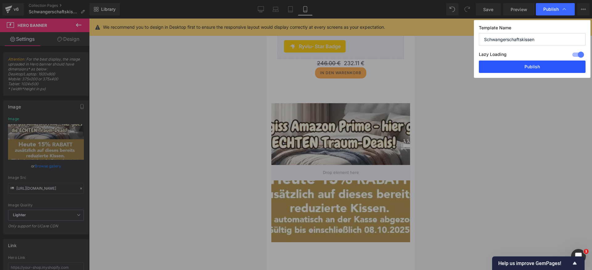
click at [527, 68] on button "Publish" at bounding box center [532, 66] width 107 height 12
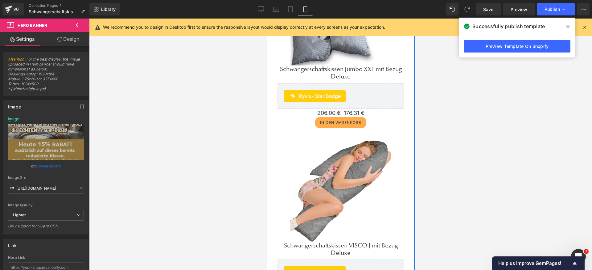
scroll to position [116, 0]
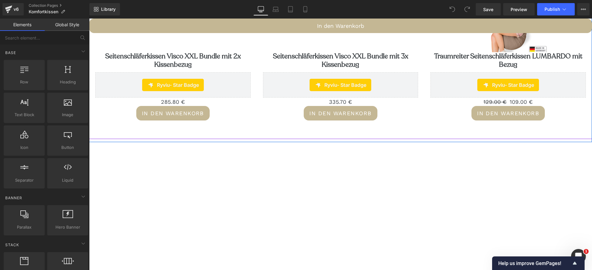
scroll to position [745, 0]
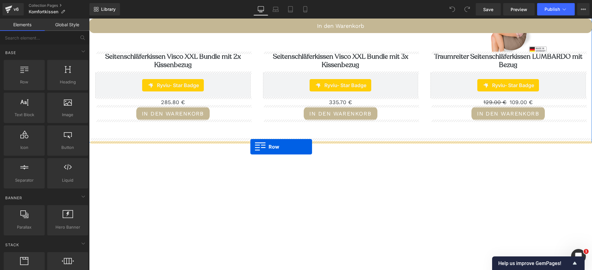
drag, startPoint x: 115, startPoint y: 99, endPoint x: 250, endPoint y: 147, distance: 143.1
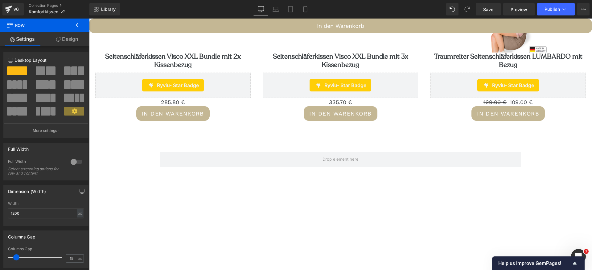
click at [76, 23] on icon at bounding box center [78, 24] width 7 height 7
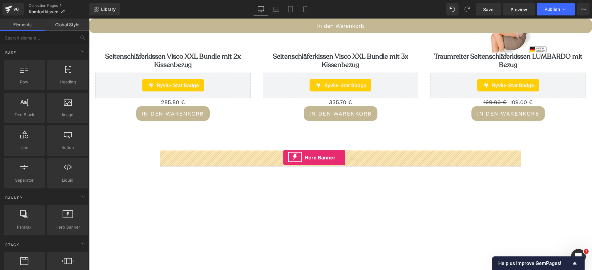
drag, startPoint x: 156, startPoint y: 243, endPoint x: 284, endPoint y: 157, distance: 153.3
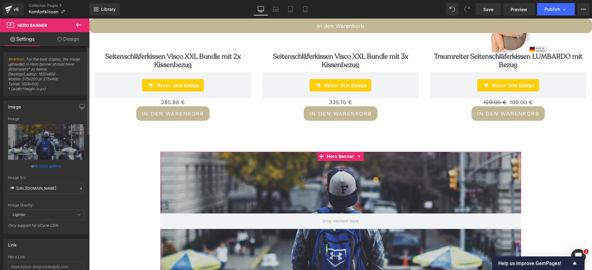
click at [50, 166] on link "Browse gallery" at bounding box center [48, 165] width 26 height 11
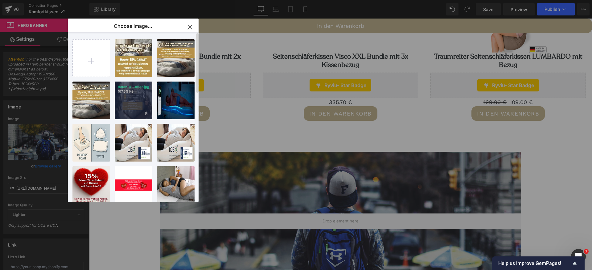
click at [133, 106] on div "traum-d...nner.jpg 167.55 KB" at bounding box center [134, 100] width 38 height 38
type input "[URL][DOMAIN_NAME]"
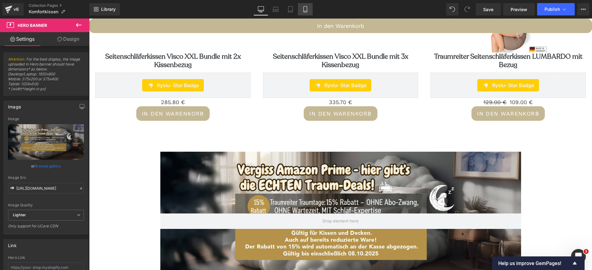
click at [305, 9] on icon at bounding box center [305, 9] width 6 height 6
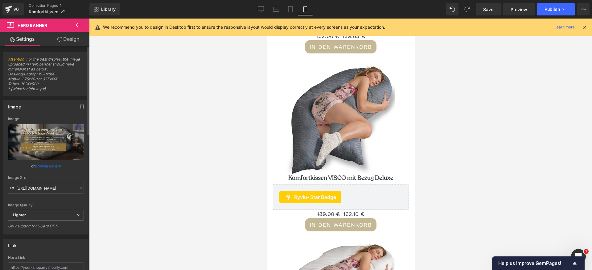
scroll to position [2734, 0]
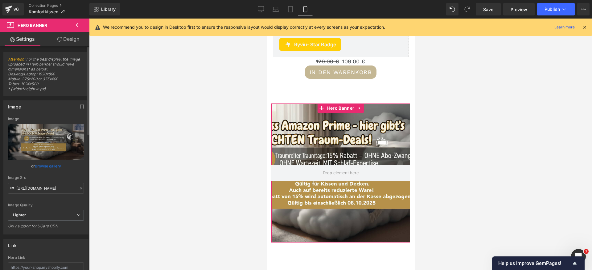
click at [44, 166] on link "Browse gallery" at bounding box center [48, 165] width 26 height 11
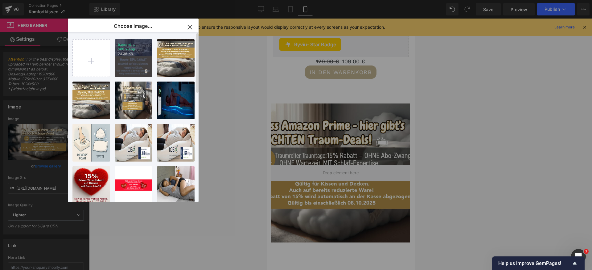
click at [134, 54] on p "24.35 KB" at bounding box center [133, 54] width 31 height 5
type input "[URL][DOMAIN_NAME]"
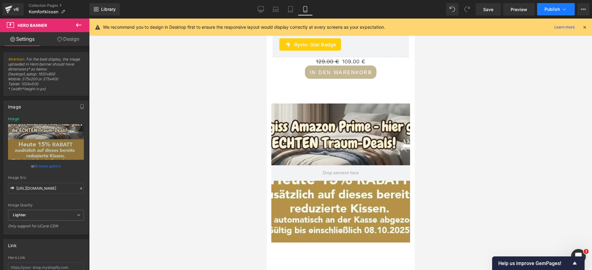
click at [559, 9] on span "Publish" at bounding box center [552, 9] width 15 height 5
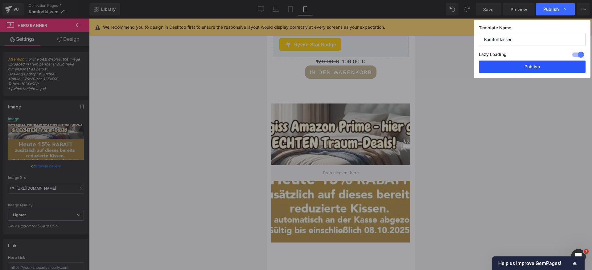
click at [542, 68] on button "Publish" at bounding box center [532, 66] width 107 height 12
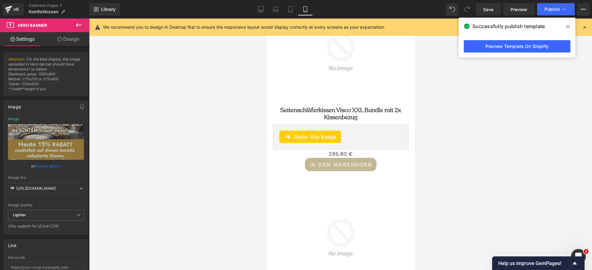
scroll to position [2135, 0]
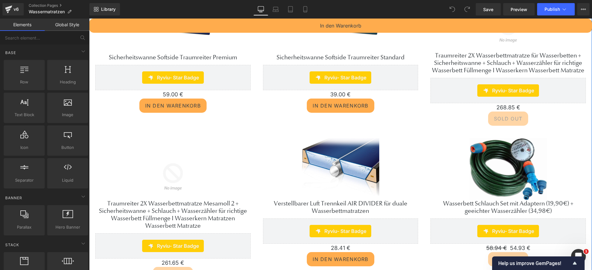
scroll to position [401, 0]
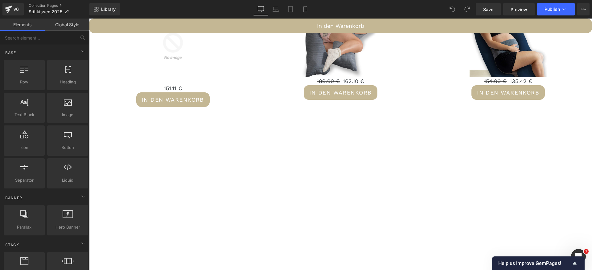
scroll to position [962, 0]
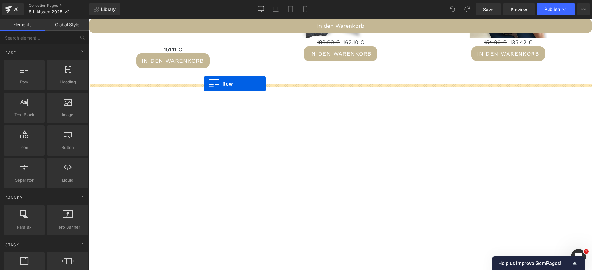
drag, startPoint x: 106, startPoint y: 91, endPoint x: 204, endPoint y: 84, distance: 98.7
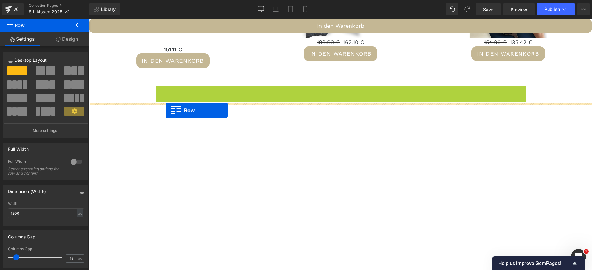
drag, startPoint x: 160, startPoint y: 89, endPoint x: 166, endPoint y: 110, distance: 22.1
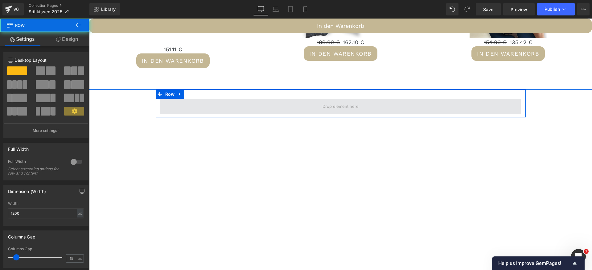
click at [207, 109] on span at bounding box center [340, 106] width 361 height 15
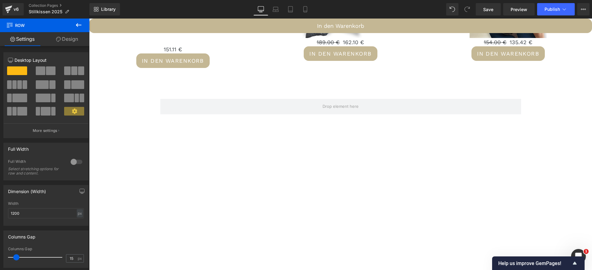
click at [79, 23] on icon at bounding box center [78, 24] width 7 height 7
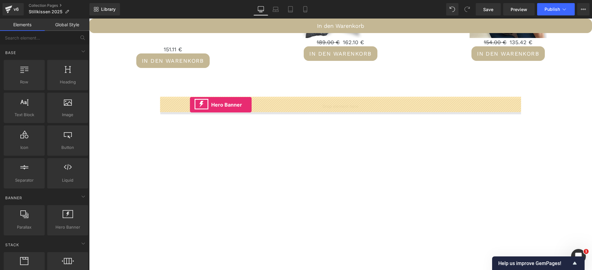
drag, startPoint x: 155, startPoint y: 232, endPoint x: 190, endPoint y: 105, distance: 131.8
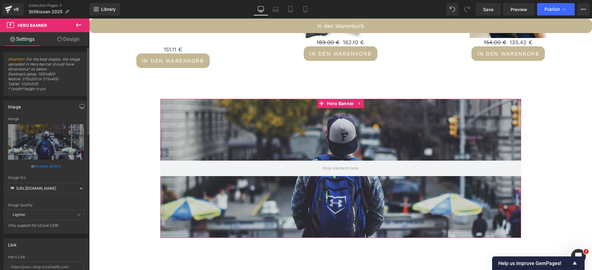
click at [51, 166] on link "Browse gallery" at bounding box center [48, 165] width 26 height 11
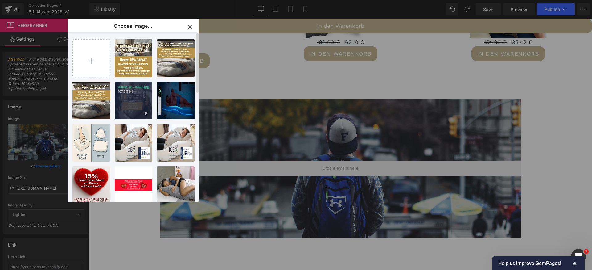
click at [131, 107] on div "traum-d...nner.jpg 167.55 KB" at bounding box center [134, 100] width 38 height 38
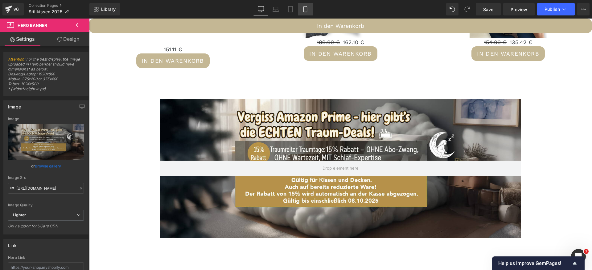
click at [304, 8] on icon at bounding box center [305, 9] width 6 height 6
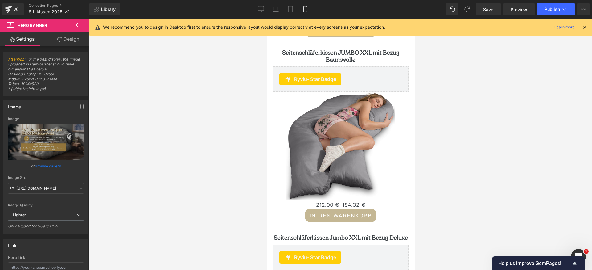
scroll to position [3345, 0]
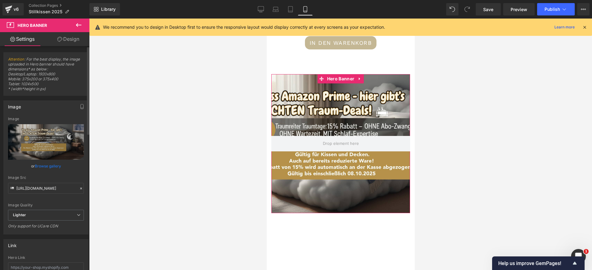
click at [51, 164] on link "Browse gallery" at bounding box center [48, 165] width 26 height 11
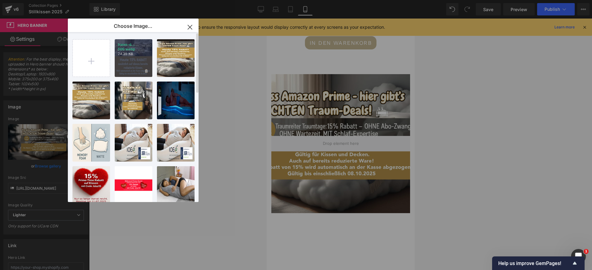
click at [133, 61] on div "traum-d... 500.webp 24.35 KB" at bounding box center [134, 58] width 38 height 38
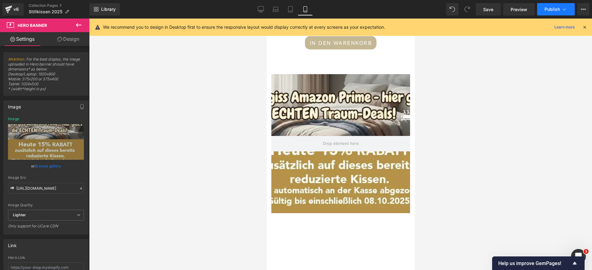
click at [563, 9] on icon at bounding box center [564, 9] width 6 height 6
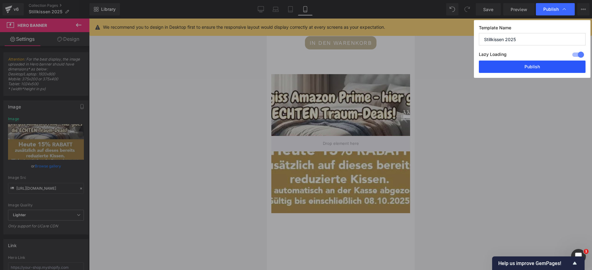
click at [520, 67] on button "Publish" at bounding box center [532, 66] width 107 height 12
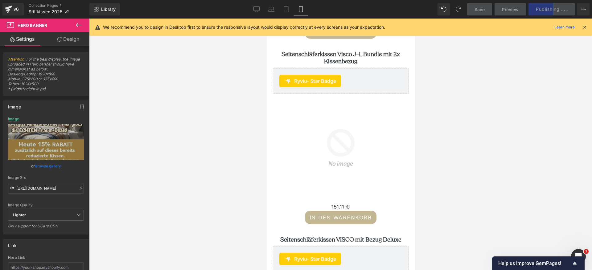
scroll to position [2714, 0]
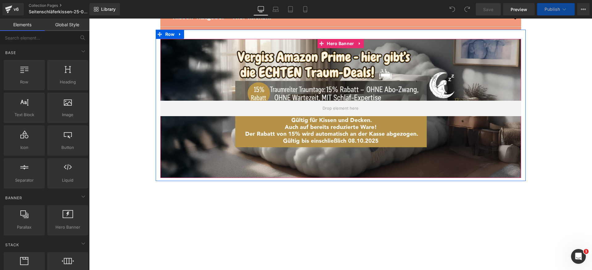
scroll to position [395, 0]
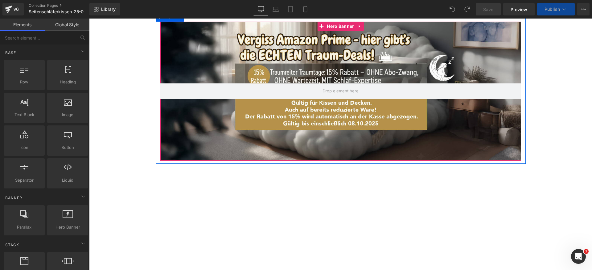
click at [362, 138] on div at bounding box center [340, 91] width 361 height 139
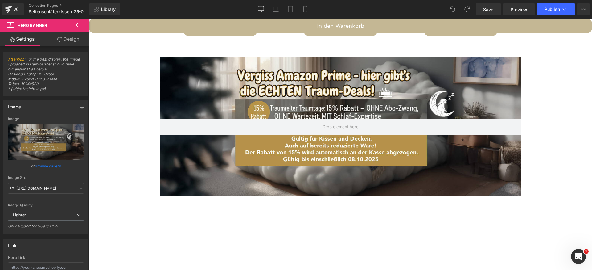
scroll to position [1192, 0]
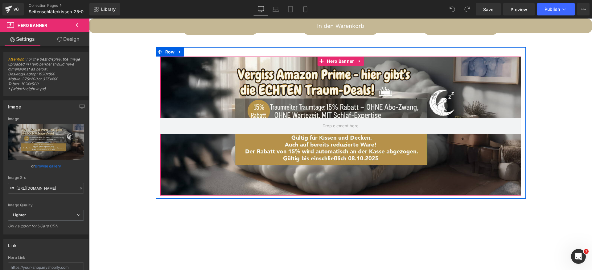
click at [334, 102] on div at bounding box center [340, 125] width 361 height 139
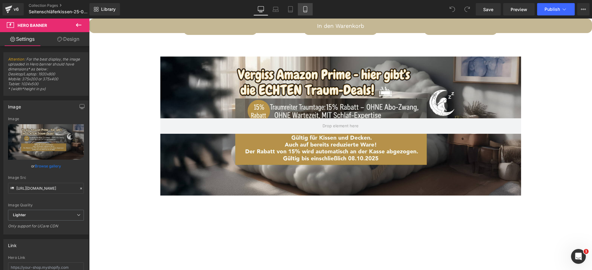
click at [303, 9] on icon at bounding box center [305, 9] width 6 height 6
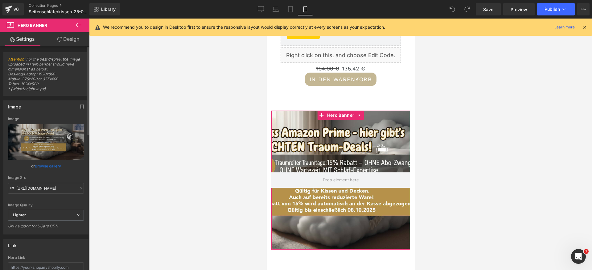
click at [46, 166] on link "Browse gallery" at bounding box center [48, 165] width 26 height 11
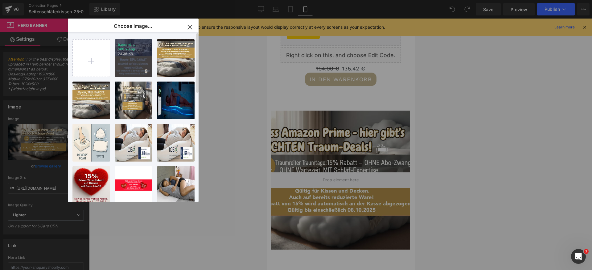
click at [132, 67] on div "traum-d... 500.webp 24.35 KB" at bounding box center [134, 58] width 38 height 38
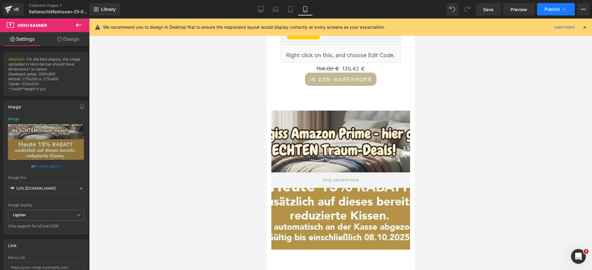
click at [552, 10] on span "Publish" at bounding box center [552, 9] width 15 height 5
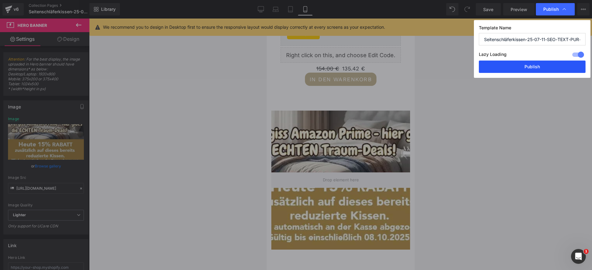
click at [538, 64] on button "Publish" at bounding box center [532, 66] width 107 height 12
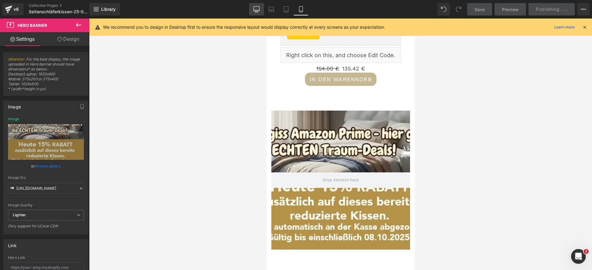
click at [258, 11] on icon at bounding box center [257, 9] width 6 height 6
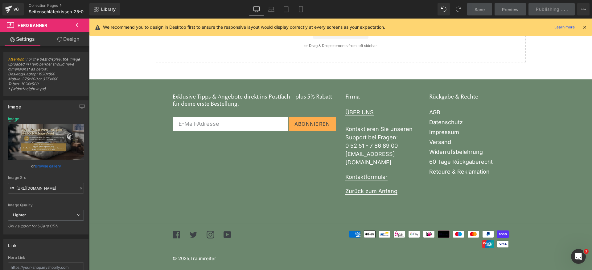
type input "[URL][DOMAIN_NAME]"
